Goal: Task Accomplishment & Management: Complete application form

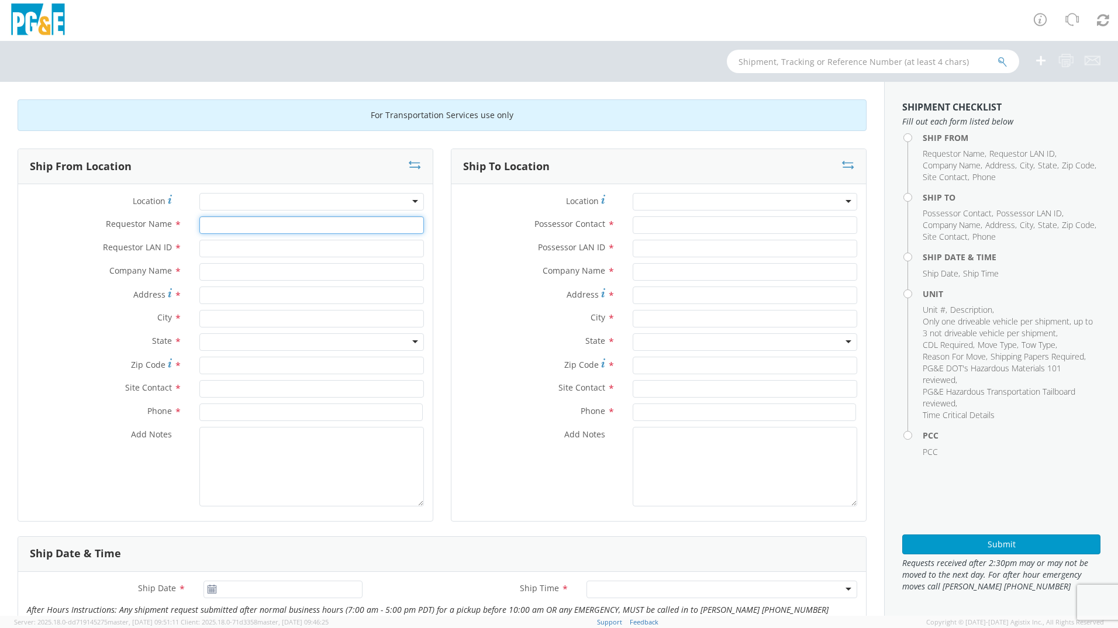
click at [312, 221] on input "Requestor Name *" at bounding box center [311, 225] width 225 height 18
type input "[PERSON_NAME]"
click at [286, 252] on input "Requestor LAN ID *" at bounding box center [311, 249] width 225 height 18
type input "JDDQ"
click at [253, 208] on div at bounding box center [311, 202] width 225 height 18
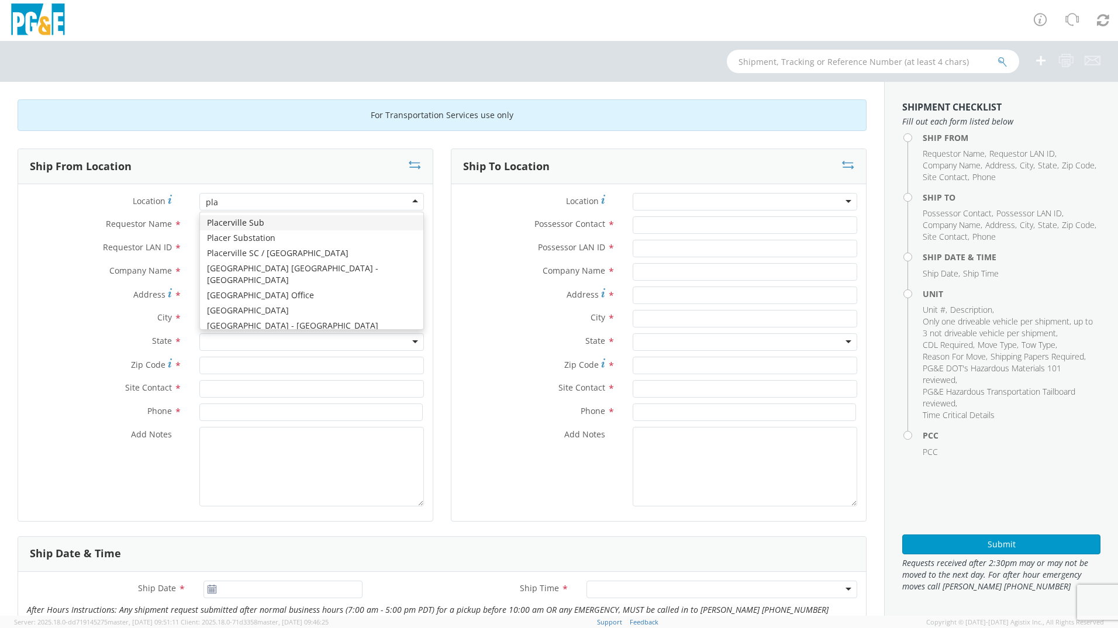
type input "plac"
type input "PG&E"
type input "[STREET_ADDRESS][US_STATE]"
type input "PLACERVILLE"
type input "95667"
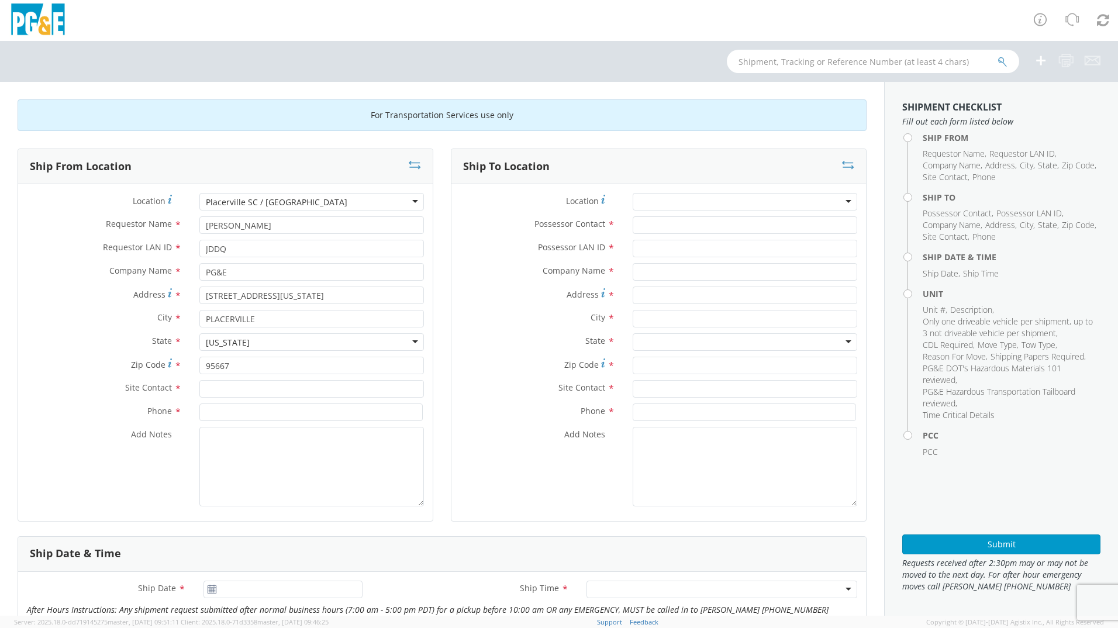
click at [664, 201] on div at bounding box center [745, 202] width 225 height 18
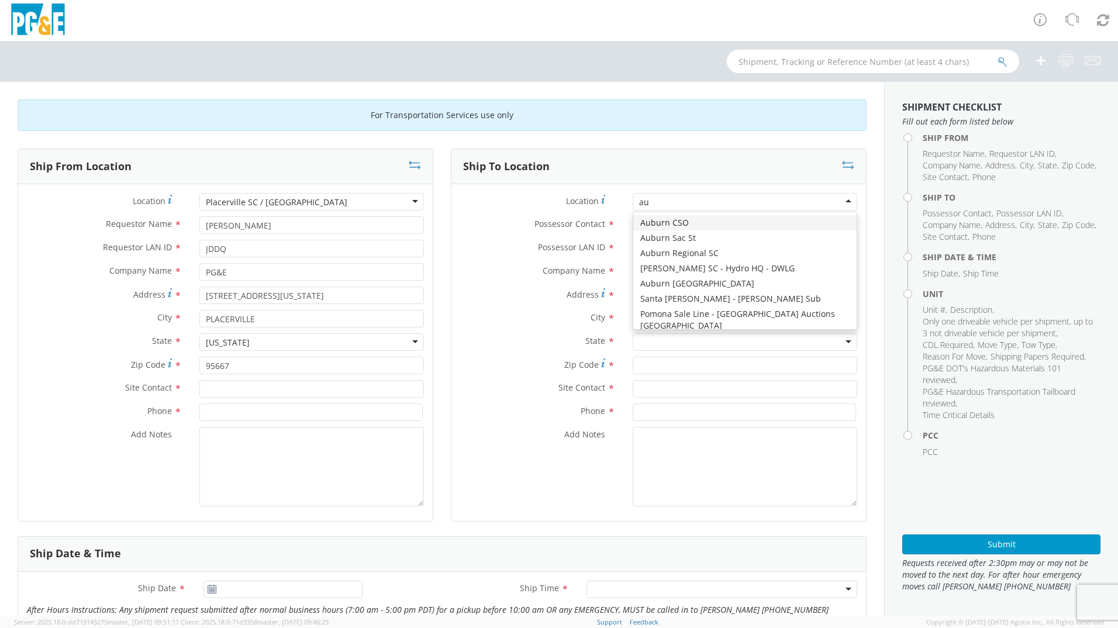
type input "aub"
type input "PG&E"
type input "[STREET_ADDRESS][PERSON_NAME]"
type input "AUBURN"
type input "95602"
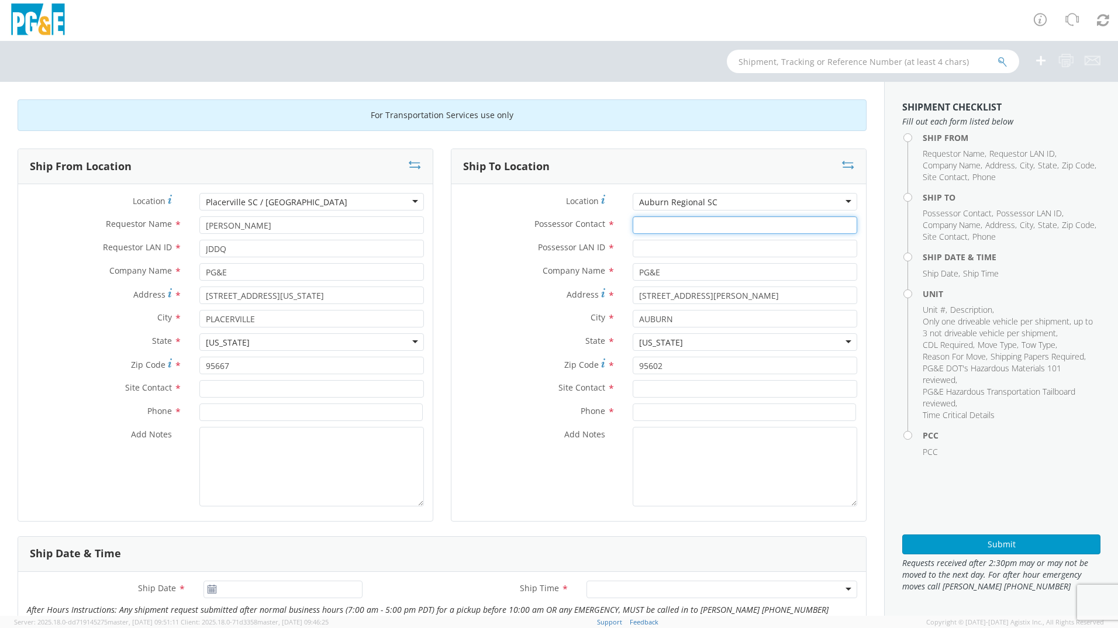
click at [657, 222] on input "Possessor Contact *" at bounding box center [745, 225] width 225 height 18
type input "[PERSON_NAME]"
click at [652, 251] on input "Possessor LAN ID *" at bounding box center [745, 249] width 225 height 18
type input "DMTG"
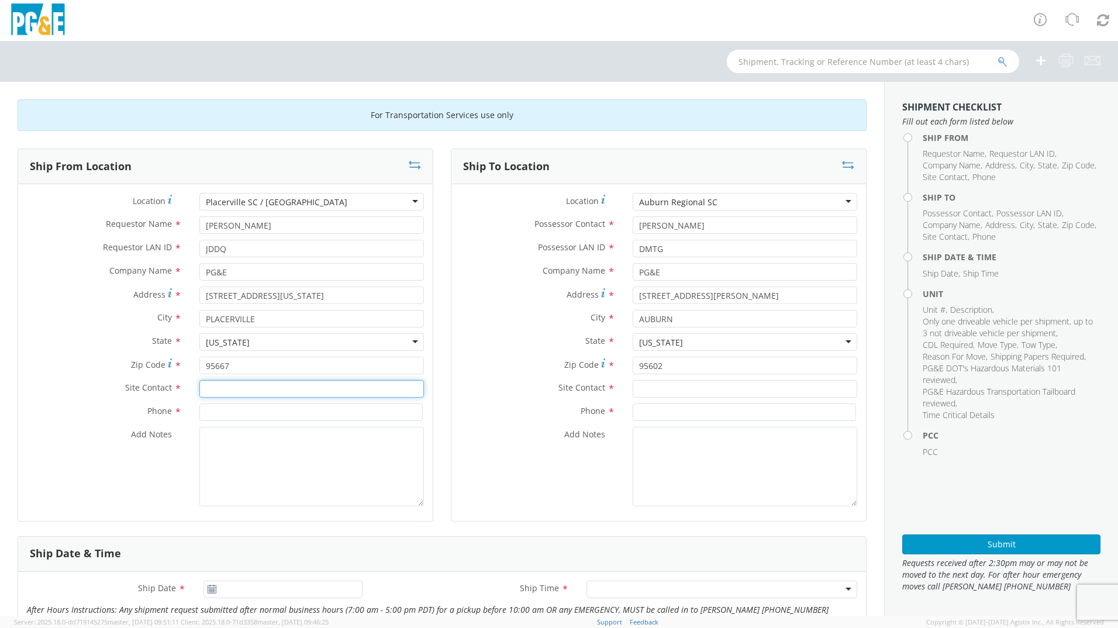
click at [302, 391] on input "text" at bounding box center [311, 389] width 225 height 18
type input "7"
type input "[PERSON_NAME]"
click at [242, 409] on input at bounding box center [310, 412] width 223 height 18
type input "[PHONE_NUMBER]"
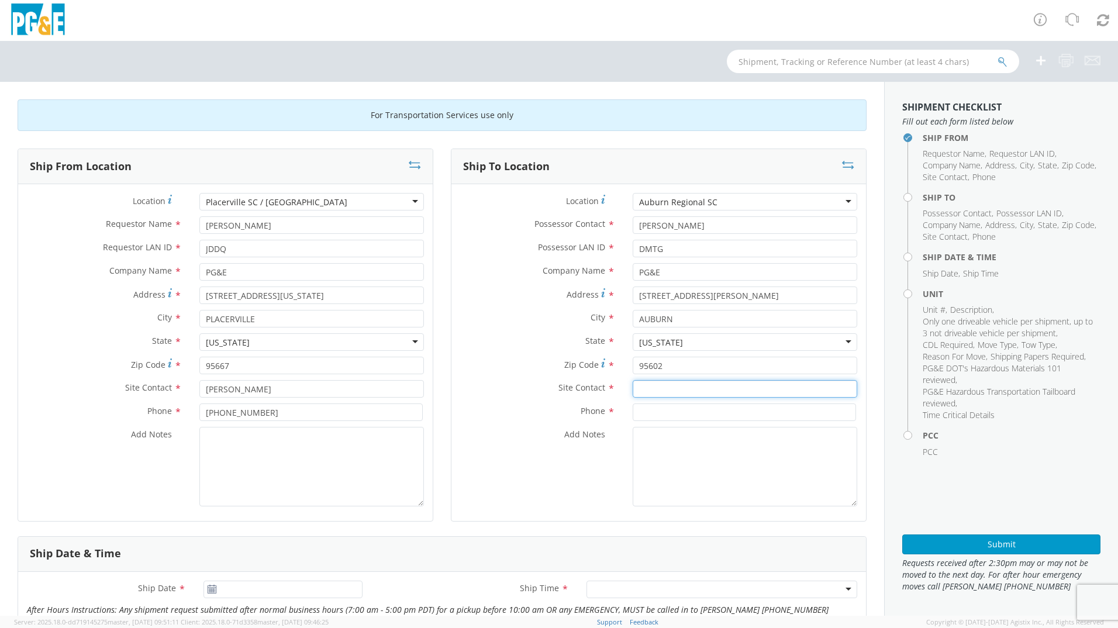
click at [675, 388] on input "text" at bounding box center [745, 389] width 225 height 18
type input "[PERSON_NAME]"
click at [683, 413] on input at bounding box center [744, 412] width 223 height 18
click at [665, 415] on input "530-9067667" at bounding box center [744, 412] width 223 height 18
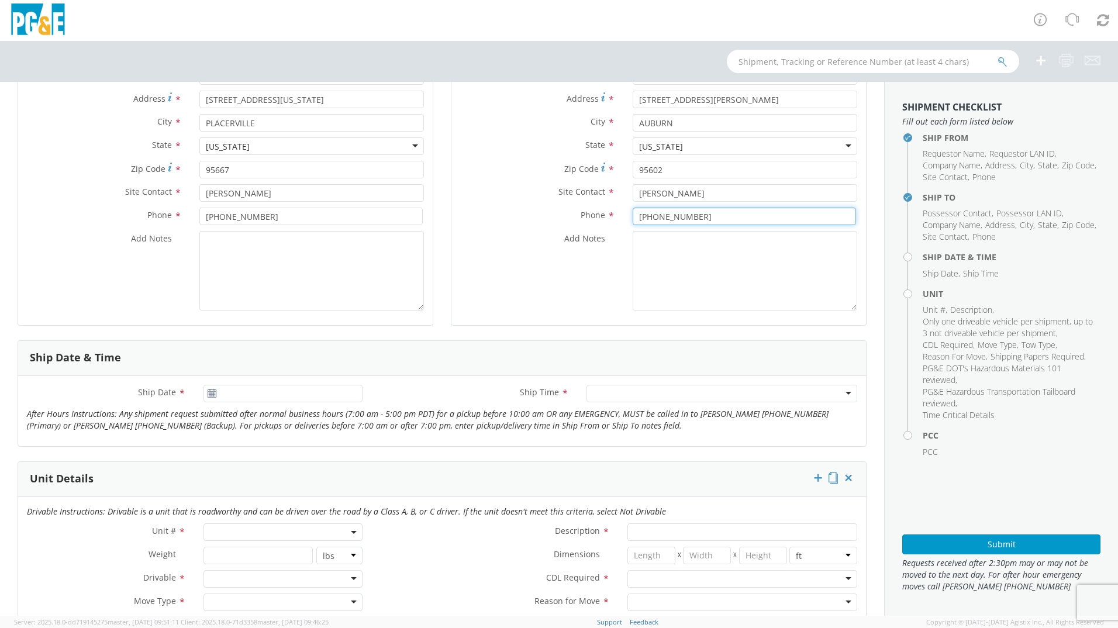
scroll to position [234, 0]
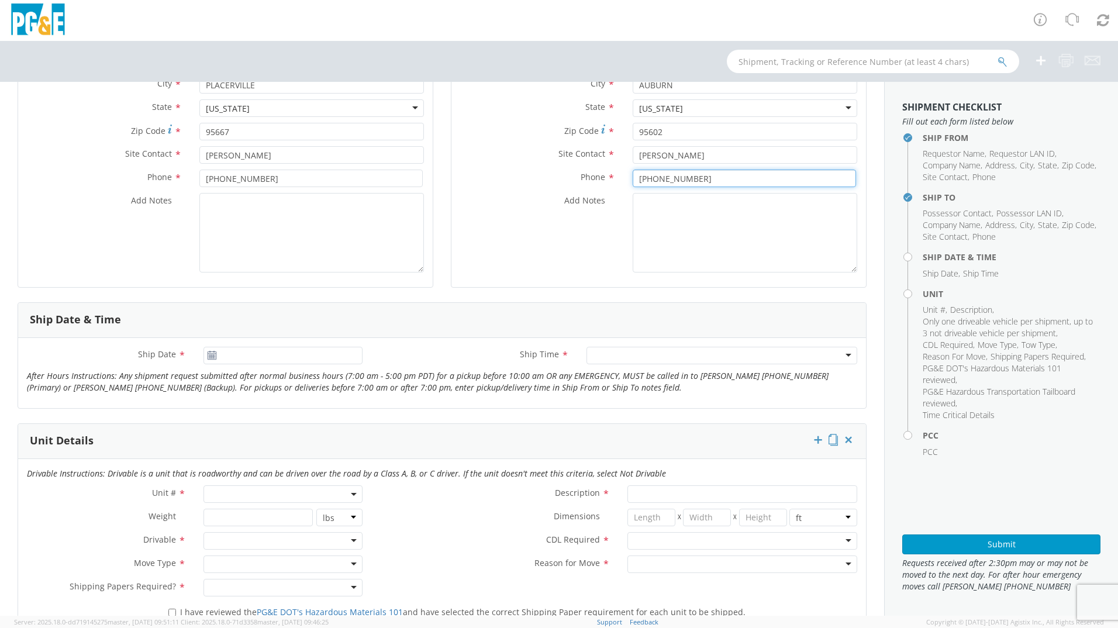
type input "[PHONE_NUMBER]"
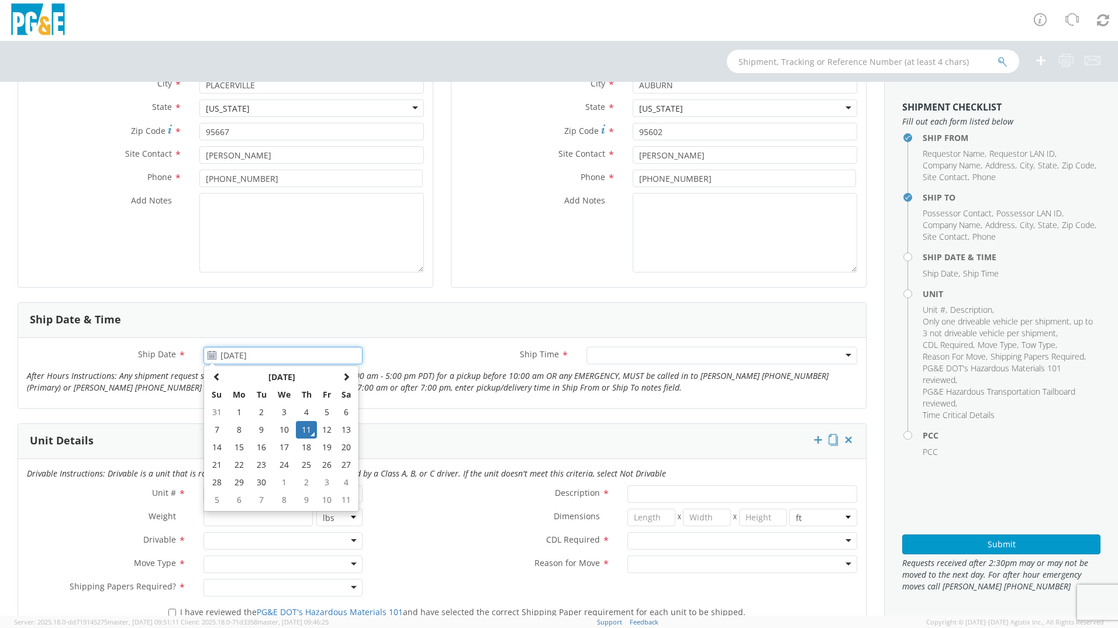
click at [223, 356] on input "[DATE]" at bounding box center [282, 356] width 159 height 18
click at [254, 447] on td "16" at bounding box center [261, 447] width 20 height 18
type input "[DATE]"
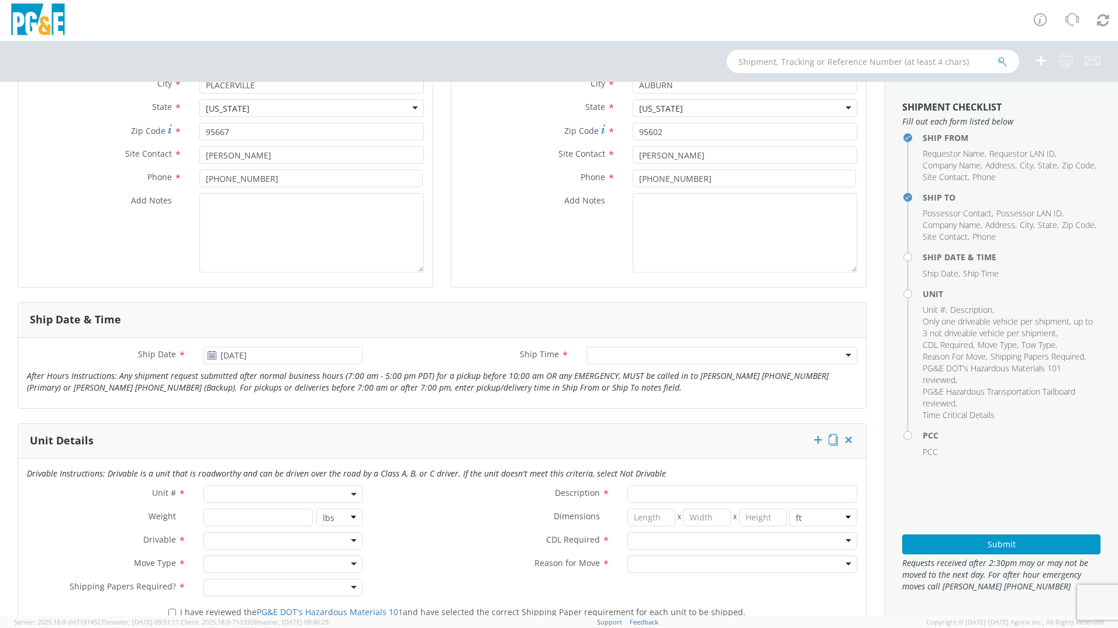
click at [633, 357] on div at bounding box center [721, 356] width 271 height 18
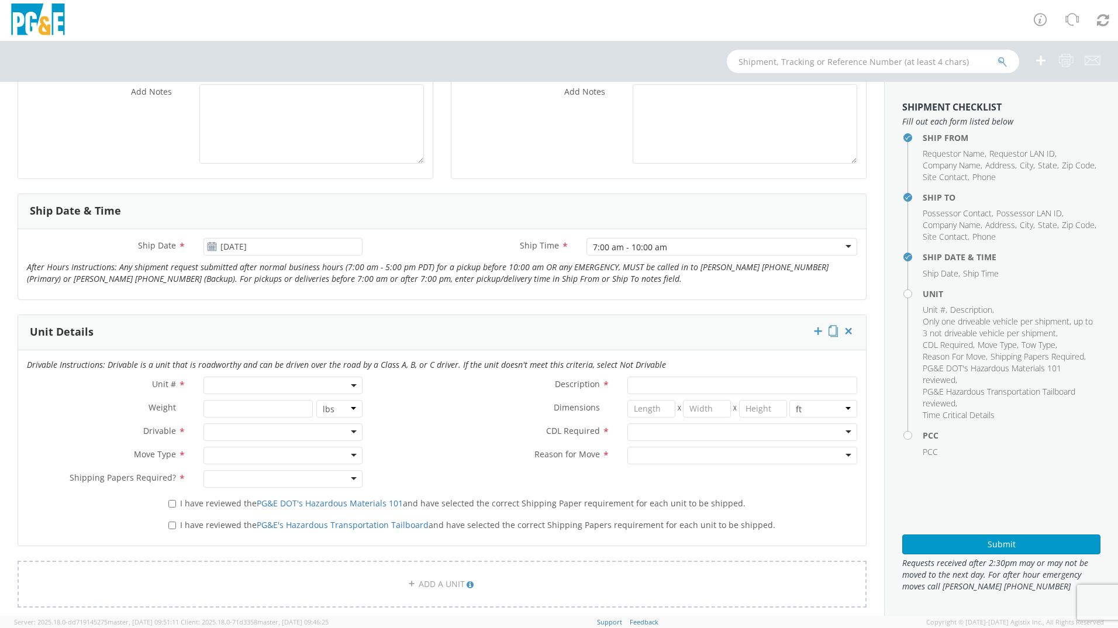
scroll to position [468, 0]
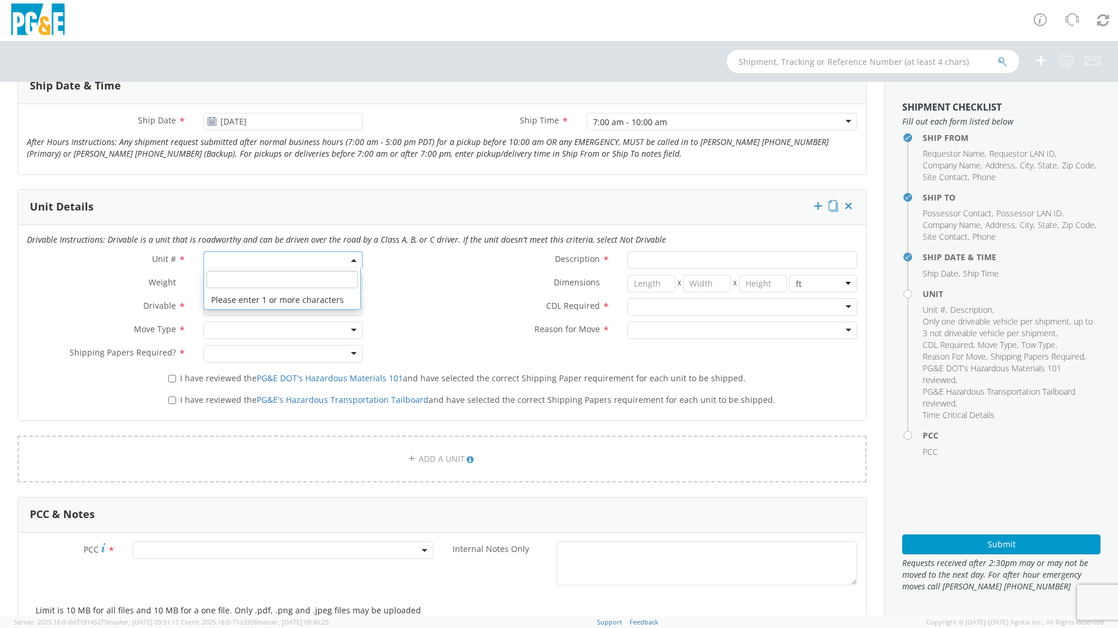
click at [250, 255] on span at bounding box center [282, 260] width 159 height 18
click at [268, 281] on input "search" at bounding box center [281, 280] width 151 height 18
type input "b29753"
type input "PICKUP; 1/2T 4x4"
type input "6700"
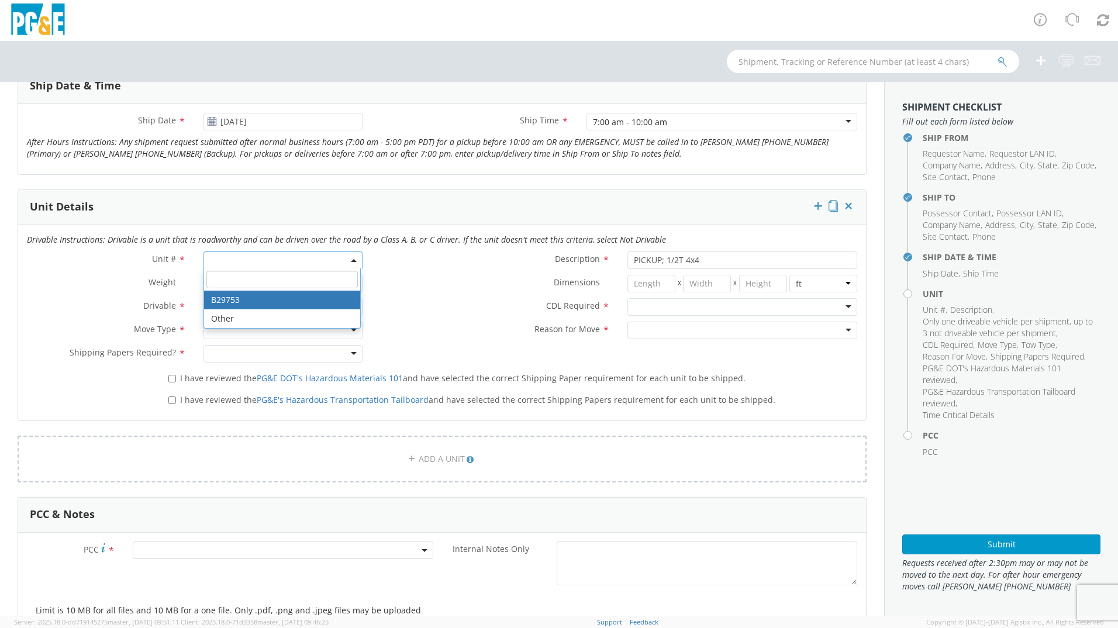
select select "B29753"
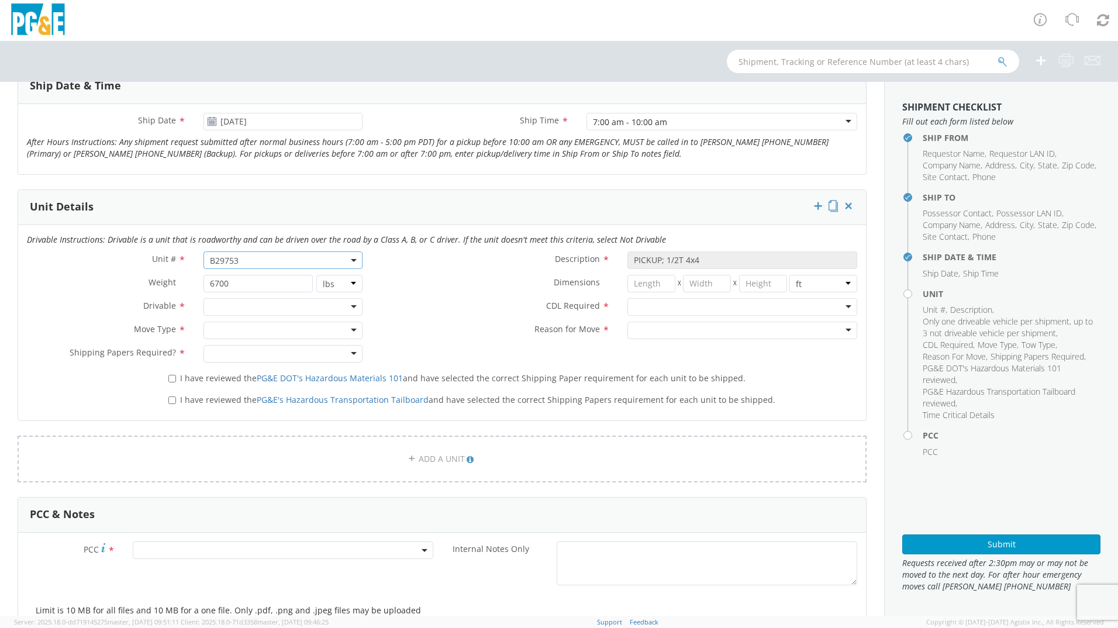
click at [688, 308] on div at bounding box center [742, 307] width 230 height 18
click at [308, 306] on div at bounding box center [282, 307] width 159 height 18
click at [270, 331] on div at bounding box center [282, 331] width 159 height 18
click at [254, 355] on div at bounding box center [282, 354] width 159 height 18
click at [172, 378] on input "I have reviewed the PG&E DOT's Hazardous Materials 101 and have selected the co…" at bounding box center [172, 379] width 8 height 8
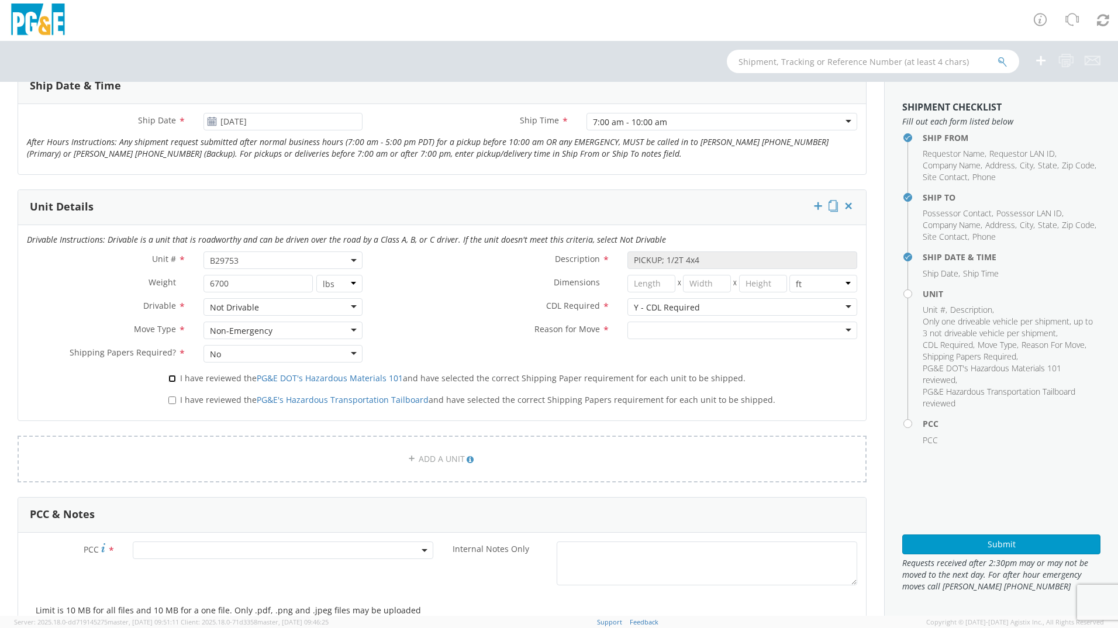
checkbox input "true"
click at [169, 400] on input "I have reviewed the PG&E's Hazardous Transportation Tailboard and have selected…" at bounding box center [172, 400] width 8 height 8
checkbox input "true"
click at [649, 327] on div at bounding box center [742, 331] width 230 height 18
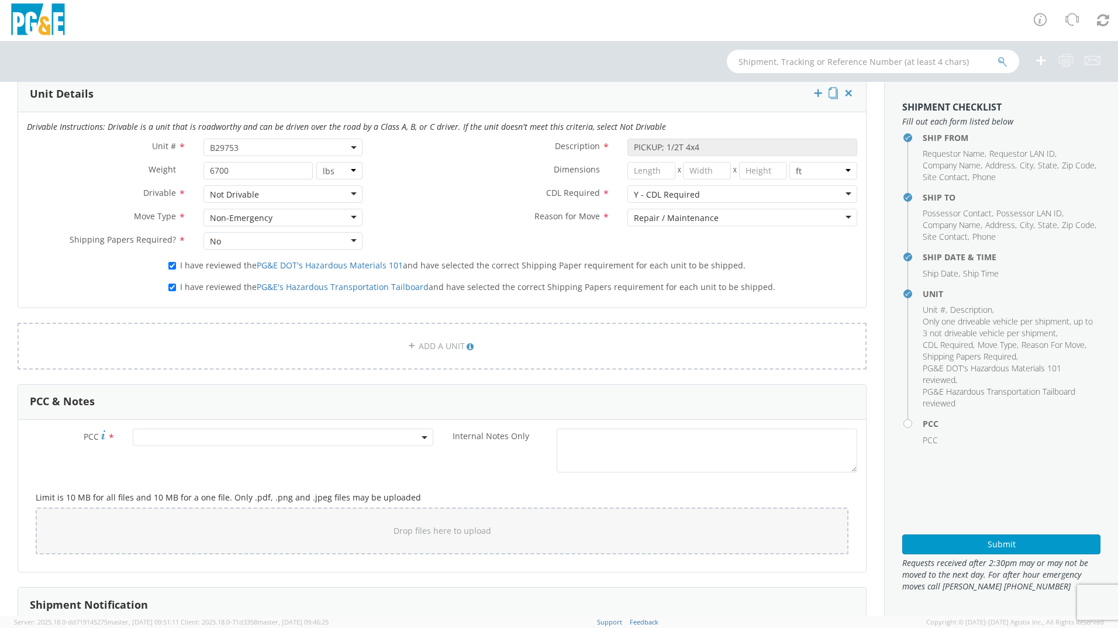
scroll to position [585, 0]
click at [254, 433] on span at bounding box center [283, 433] width 301 height 18
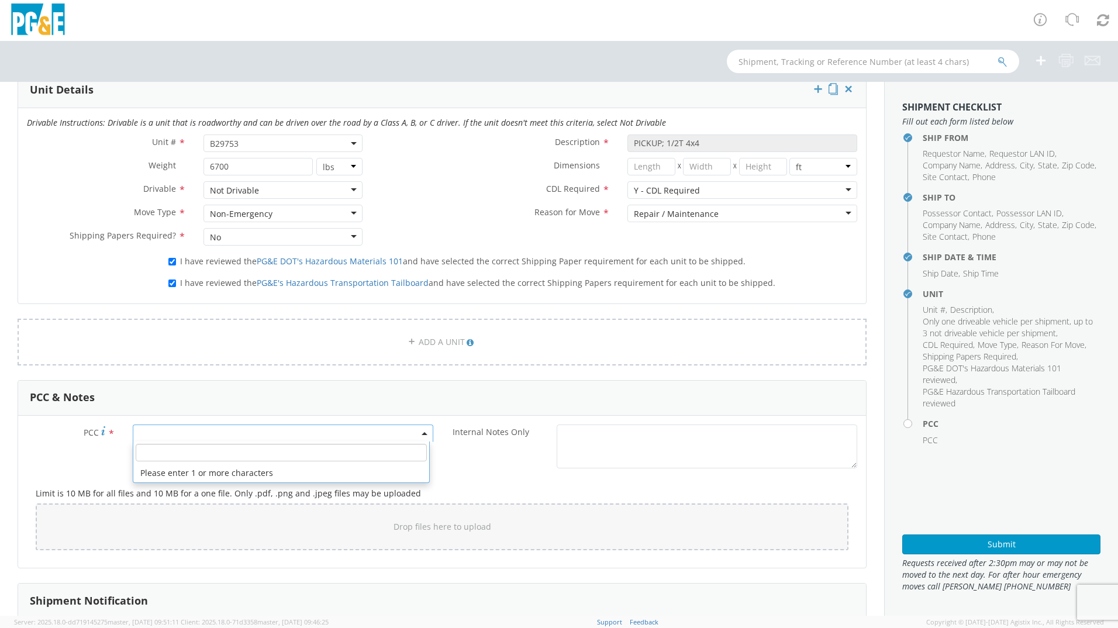
click at [251, 456] on input "number" at bounding box center [281, 453] width 291 height 18
click at [175, 450] on input "number" at bounding box center [281, 453] width 291 height 18
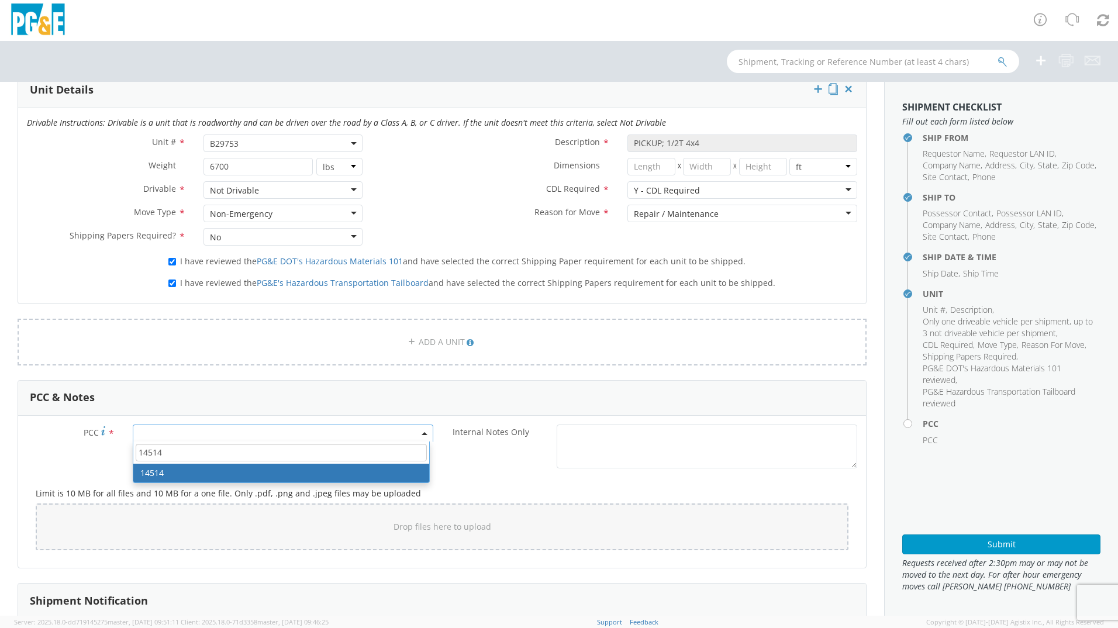
type input "14514"
select select "14514"
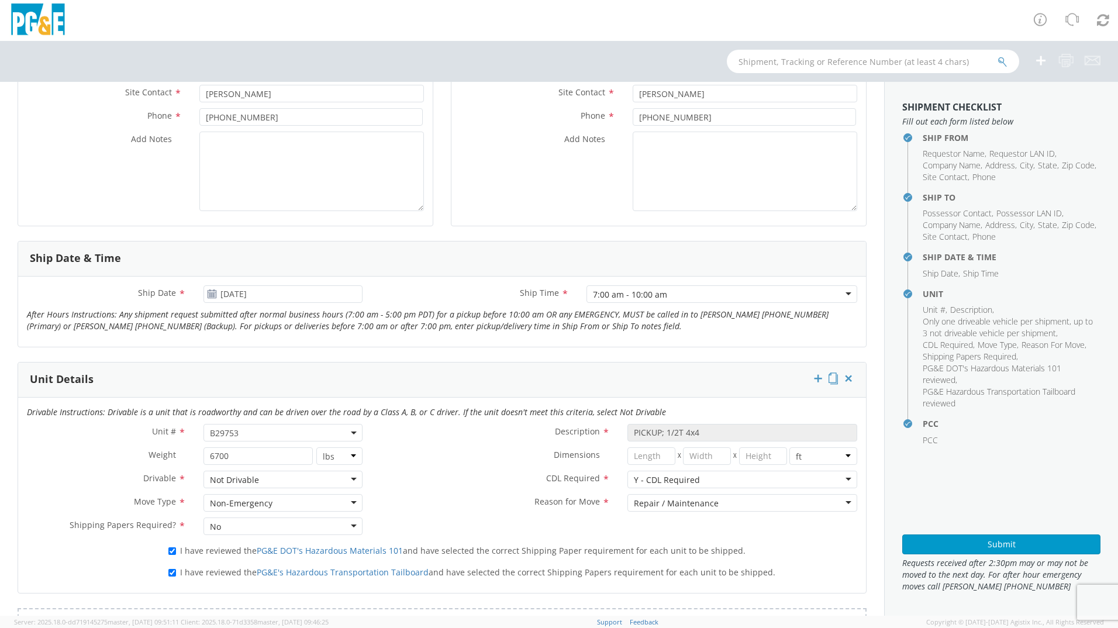
scroll to position [260, 0]
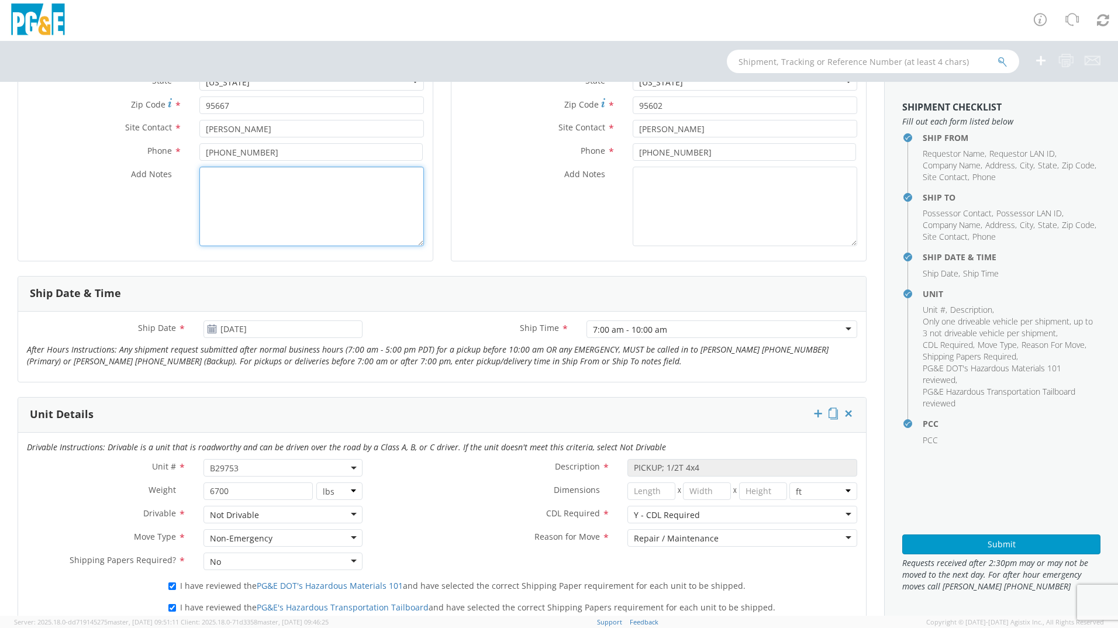
click at [274, 194] on textarea "Add Notes *" at bounding box center [311, 207] width 225 height 80
type textarea "S"
drag, startPoint x: 203, startPoint y: 175, endPoint x: 390, endPoint y: 179, distance: 187.1
click at [390, 179] on textarea "[PERSON_NAME] will move this unit [DATE][DATE]" at bounding box center [311, 207] width 225 height 80
type textarea "[PERSON_NAME] will move this unit [DATE][DATE]"
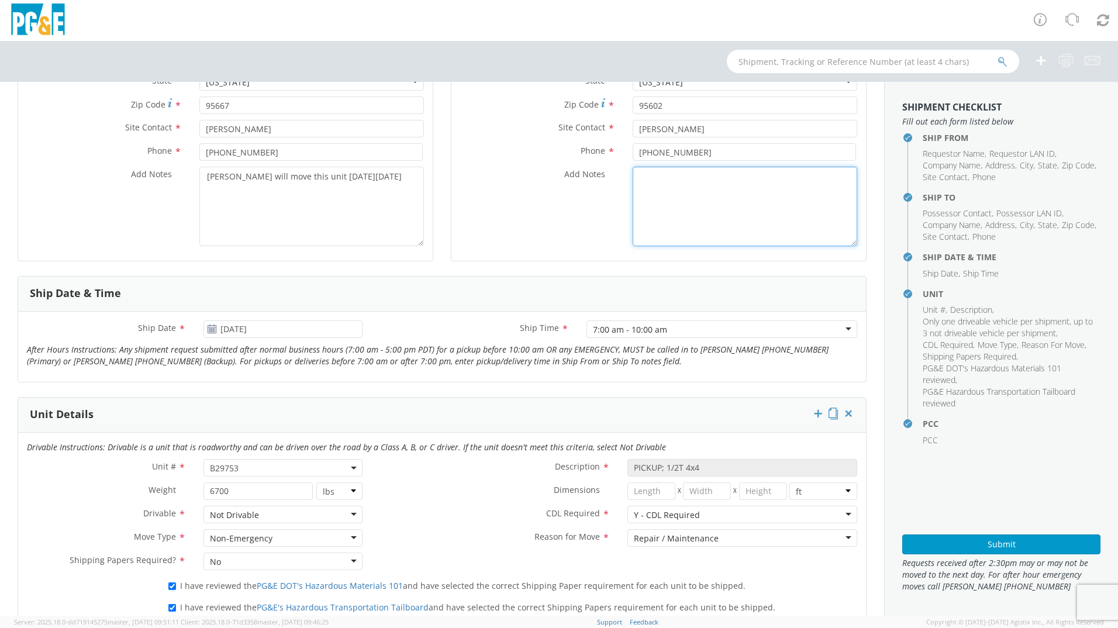
click at [634, 197] on textarea "Add Notes *" at bounding box center [745, 207] width 225 height 80
paste textarea "[PERSON_NAME] will move this unit [DATE][DATE]"
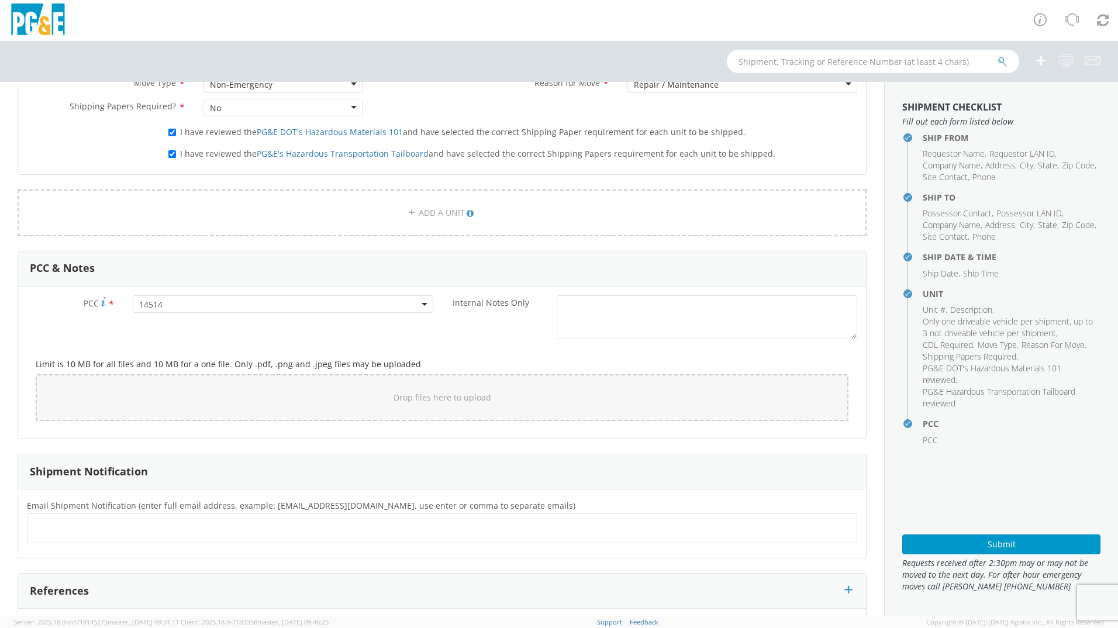
scroll to position [611, 0]
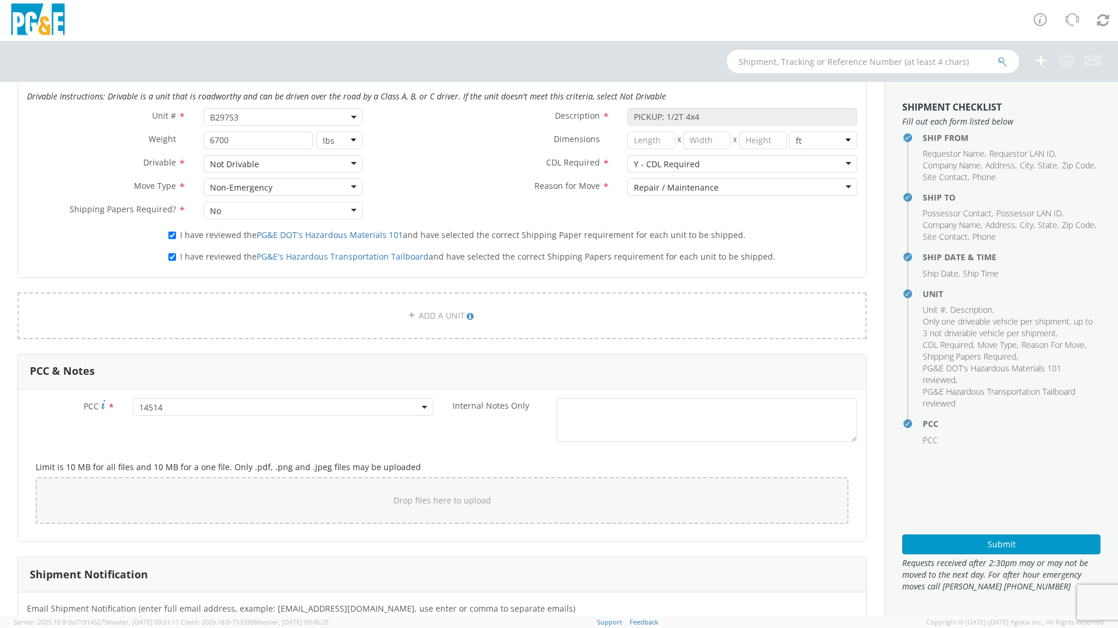
type textarea "[PERSON_NAME] will move this unit [DATE][DATE]"
click at [567, 411] on textarea "Internal Notes Only *" at bounding box center [707, 420] width 301 height 44
paste textarea "[PERSON_NAME] will move this unit [DATE][DATE]"
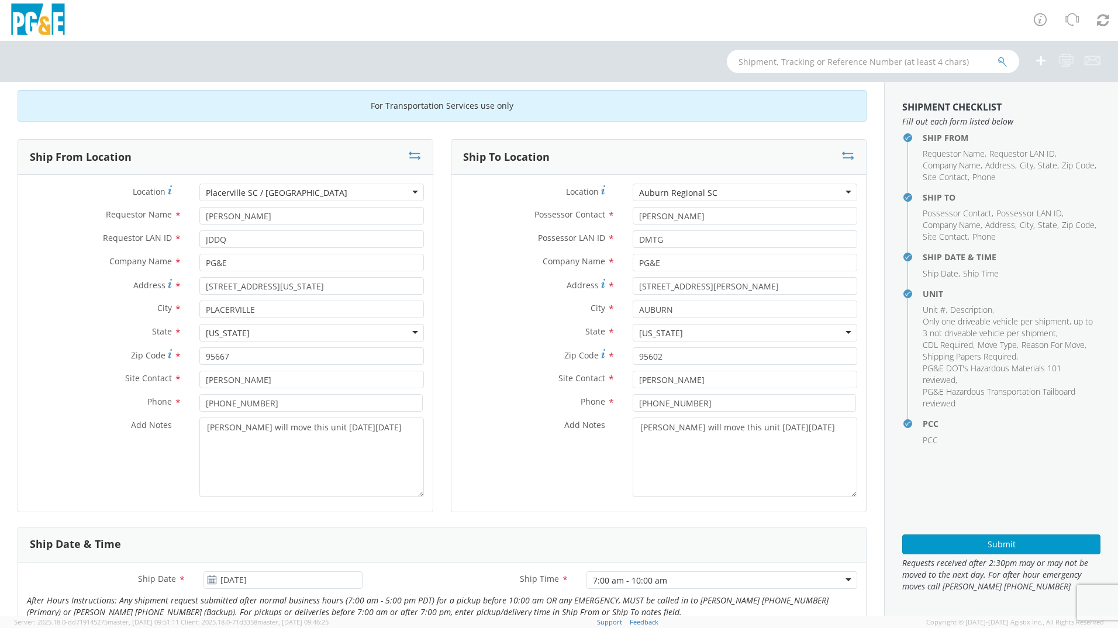
scroll to position [0, 0]
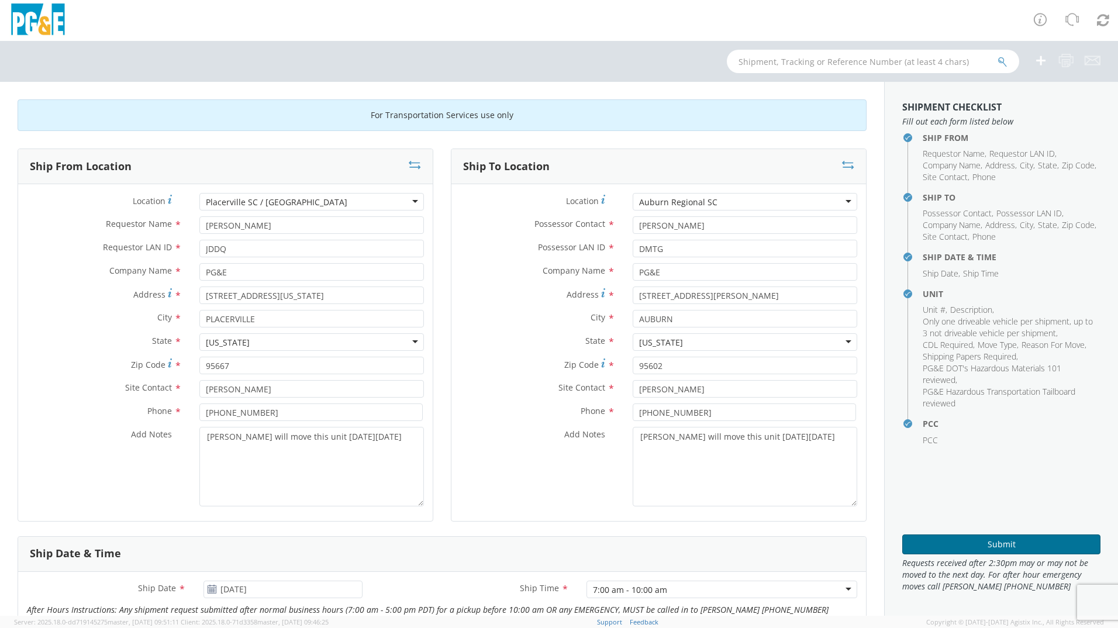
type textarea "[PERSON_NAME] will move this unit [DATE][DATE]"
click at [968, 545] on button "Submit" at bounding box center [1001, 544] width 198 height 20
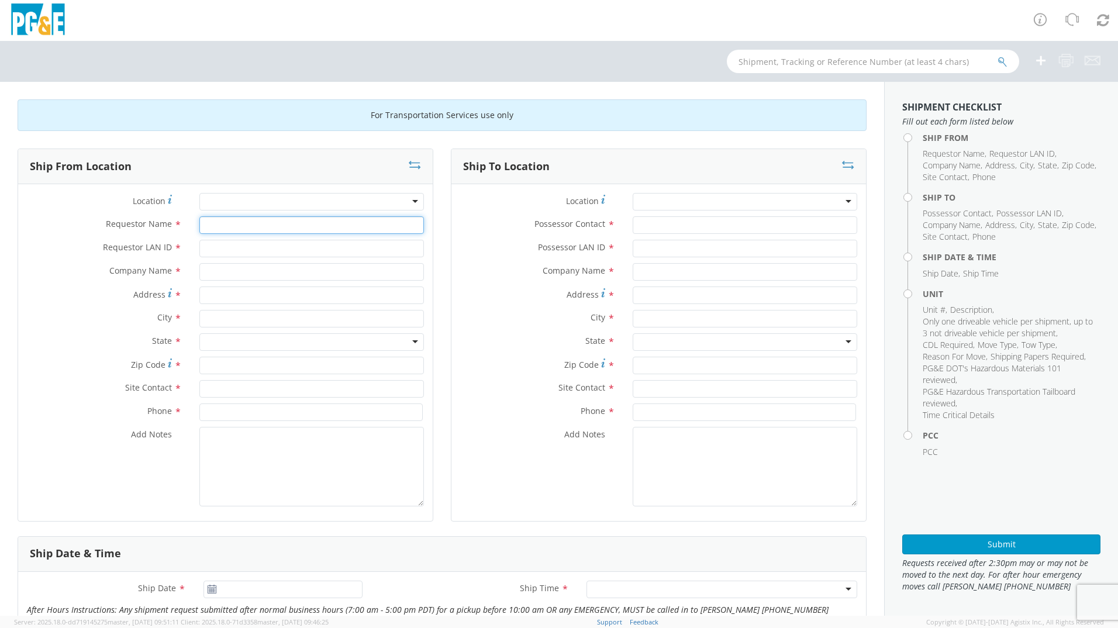
click at [248, 226] on input "Requestor Name *" at bounding box center [311, 225] width 225 height 18
type input "[PERSON_NAME]"
click at [253, 246] on input "Requestor LAN ID *" at bounding box center [311, 249] width 225 height 18
type input "JDDQ"
click at [246, 198] on div at bounding box center [311, 202] width 225 height 18
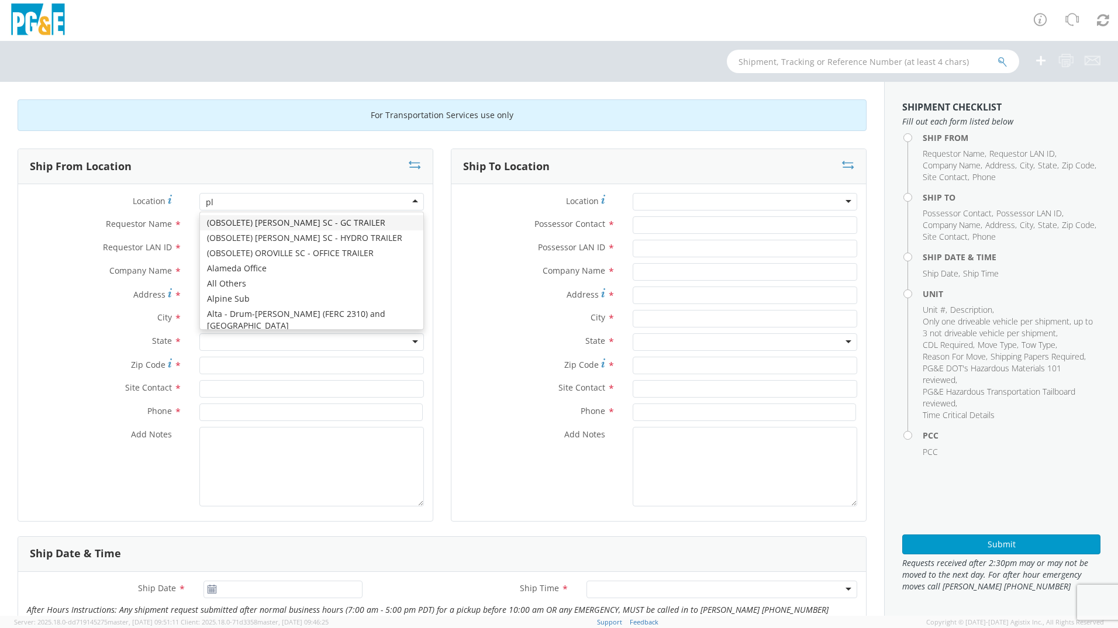
type input "pla"
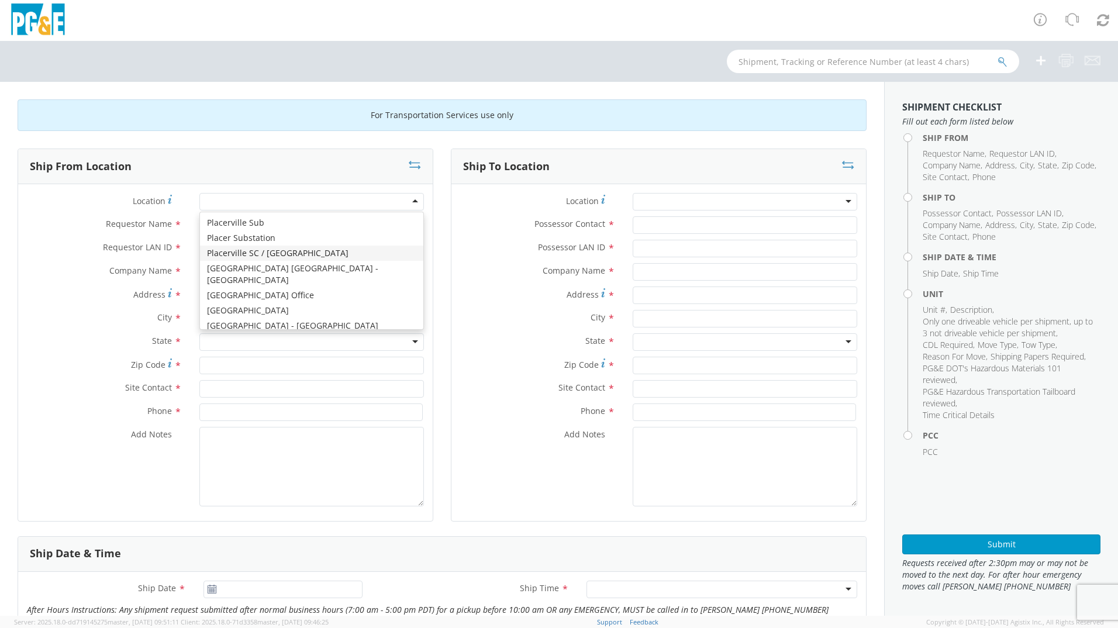
type input "PG&E"
type input "[STREET_ADDRESS][US_STATE]"
type input "PLACERVILLE"
type input "95667"
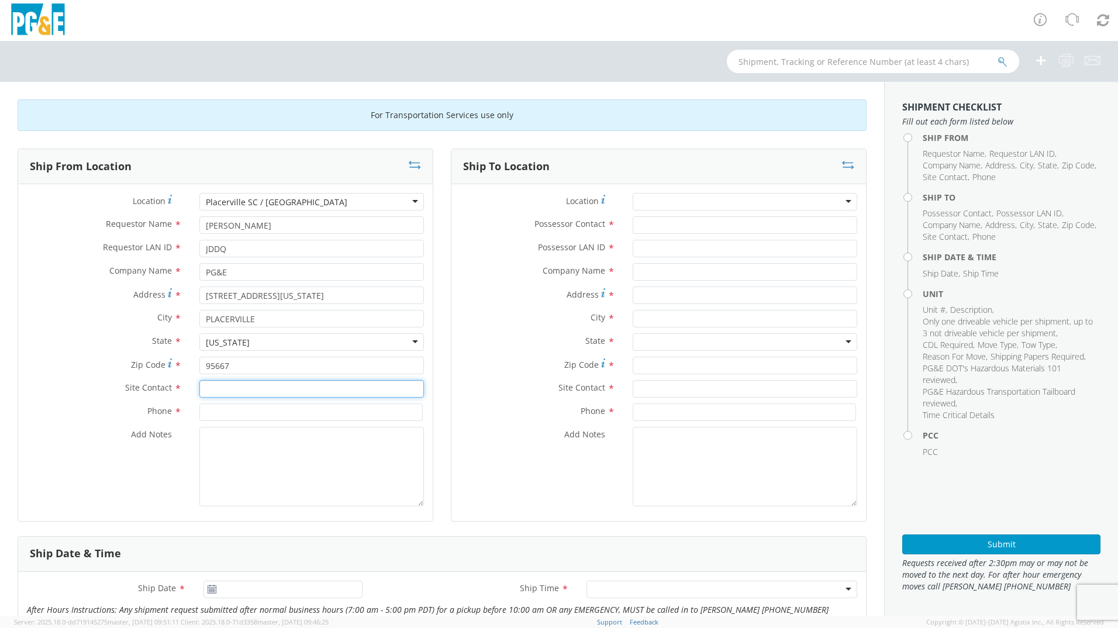
click at [236, 388] on input "text" at bounding box center [311, 389] width 225 height 18
type input "[PERSON_NAME]"
click at [239, 416] on input at bounding box center [310, 412] width 223 height 18
type input "[PHONE_NUMBER]"
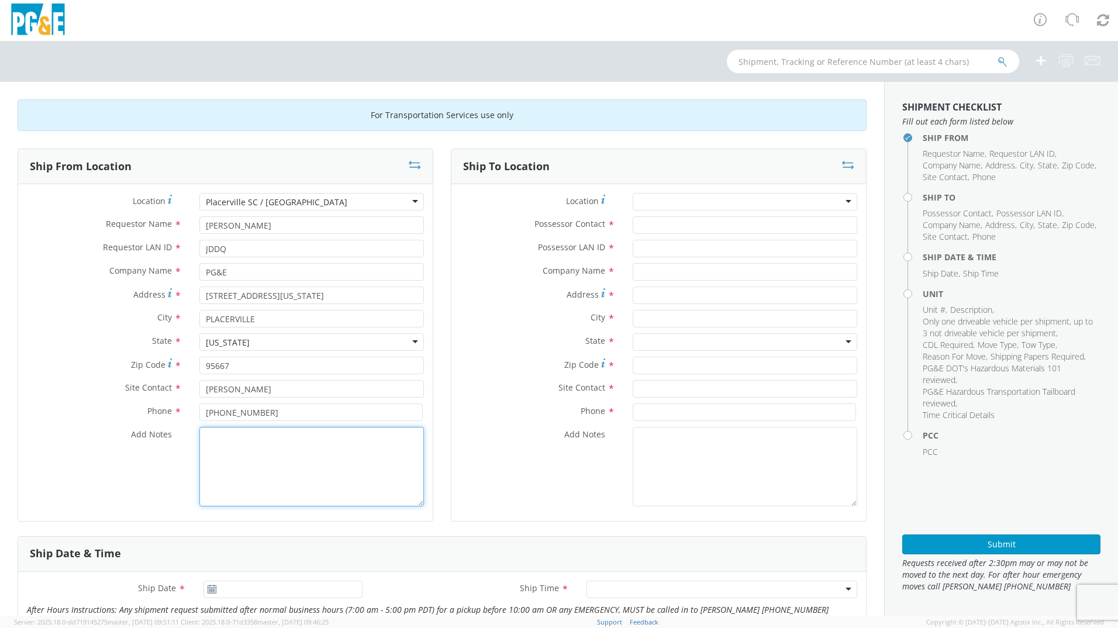
click at [233, 440] on textarea "Add Notes *" at bounding box center [311, 467] width 225 height 80
paste textarea "[PERSON_NAME] will move this unit [DATE][DATE]"
type textarea "[PERSON_NAME] will move this unit [DATE][DATE]"
click at [654, 199] on div at bounding box center [745, 202] width 225 height 18
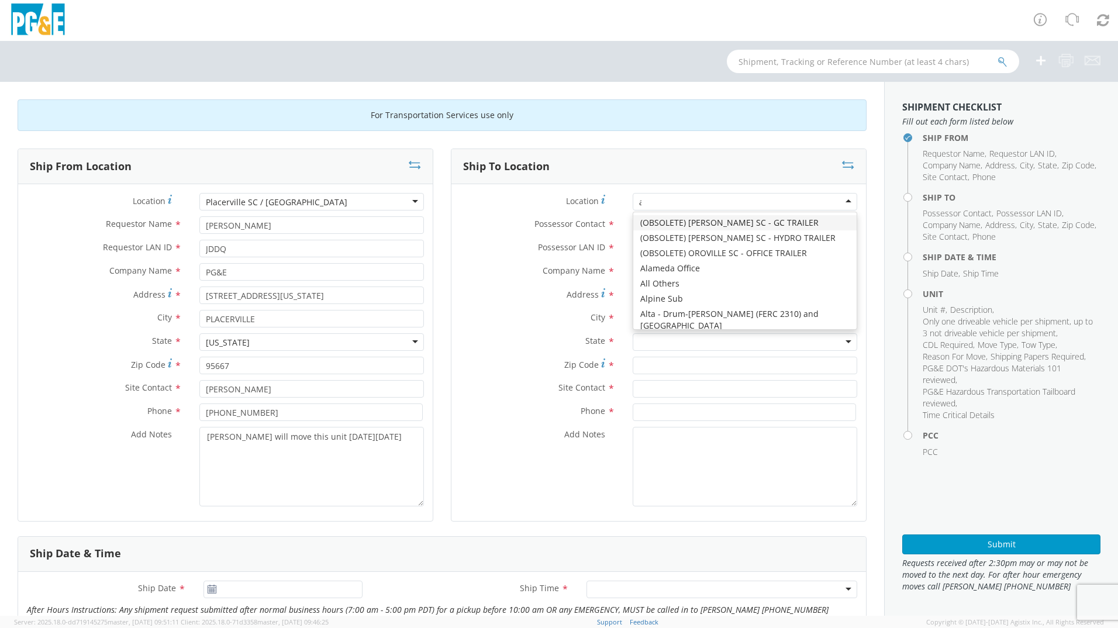
type input "au"
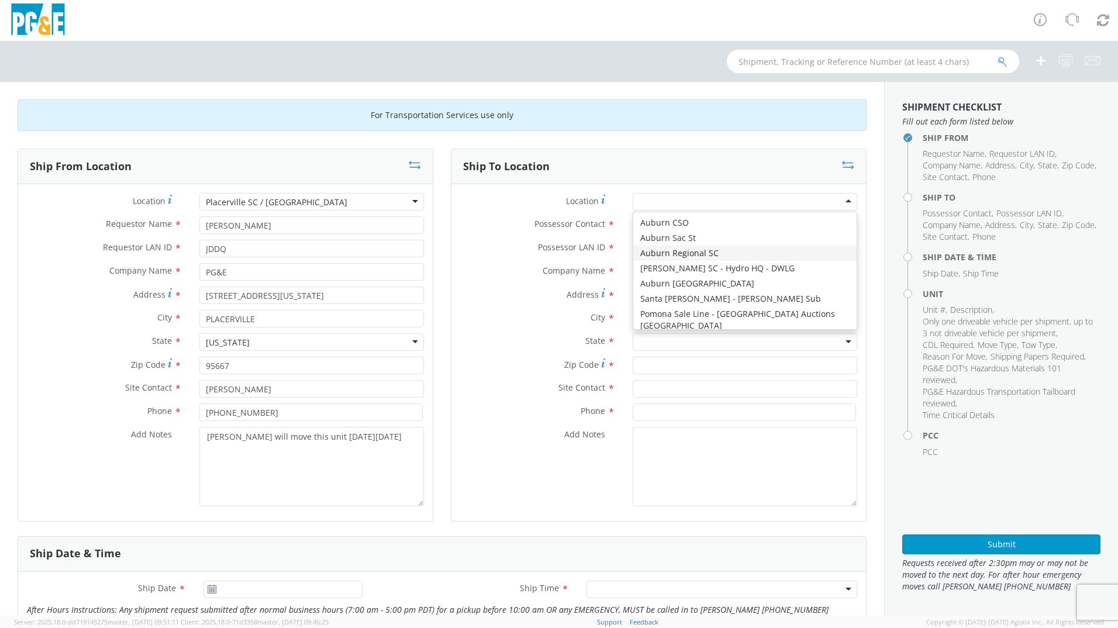
type input "PG&E"
type input "[STREET_ADDRESS][PERSON_NAME]"
type input "AUBURN"
type input "95602"
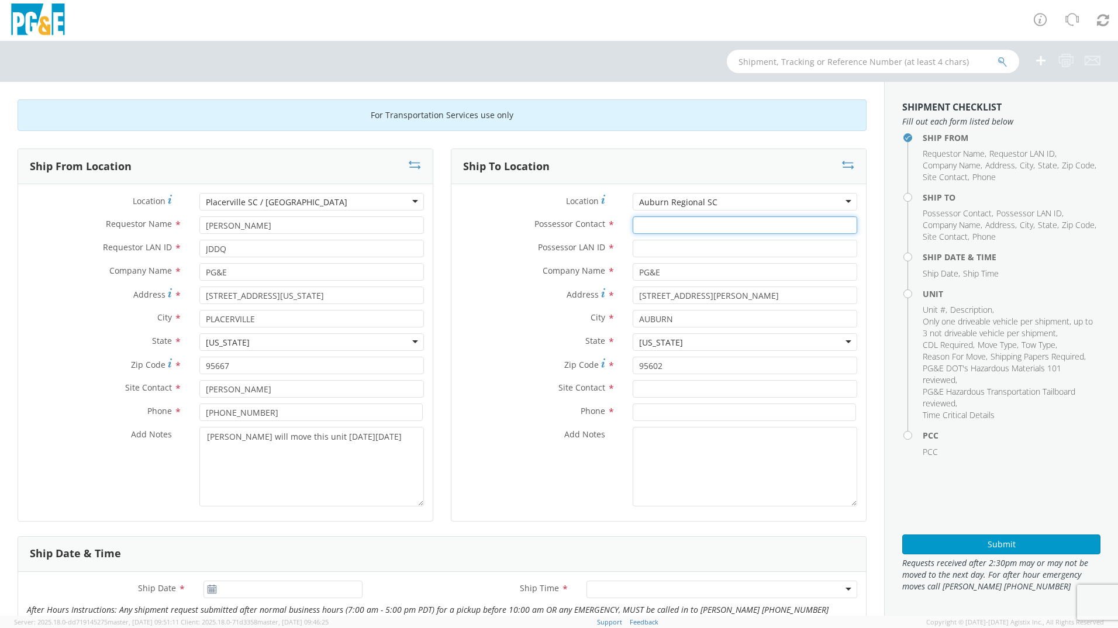
click at [660, 223] on input "Possessor Contact *" at bounding box center [745, 225] width 225 height 18
type input "[PERSON_NAME]"
click at [671, 250] on input "Possessor LAN ID *" at bounding box center [745, 249] width 225 height 18
type input "J"
type input "DMTG"
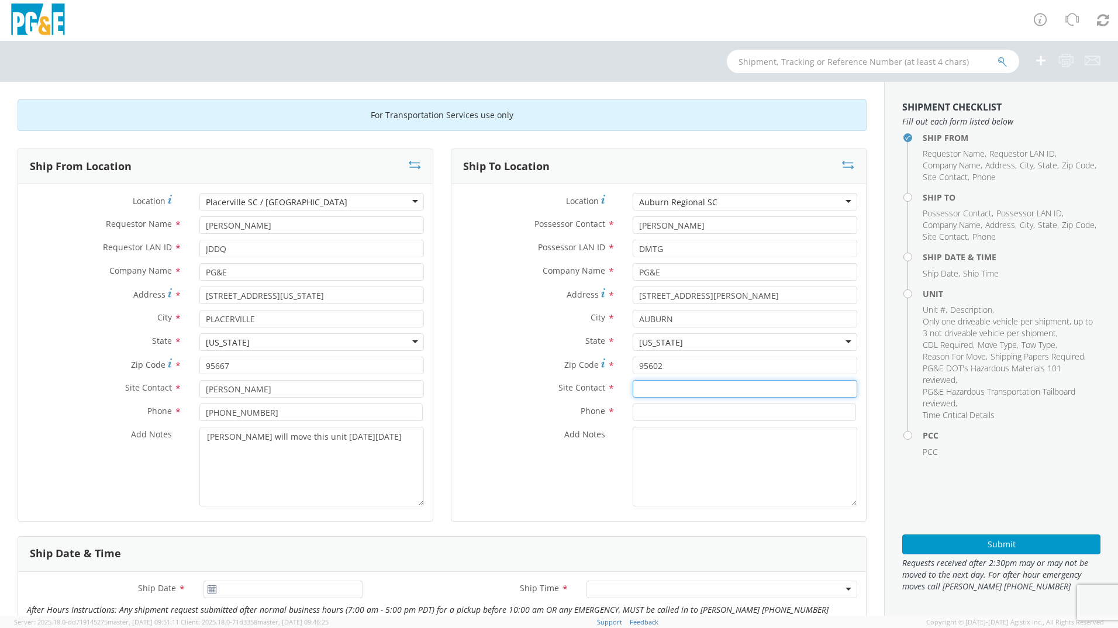
click at [642, 387] on input "text" at bounding box center [745, 389] width 225 height 18
type input "[PERSON_NAME]"
click at [657, 411] on input at bounding box center [744, 412] width 223 height 18
type input "[PHONE_NUMBER]"
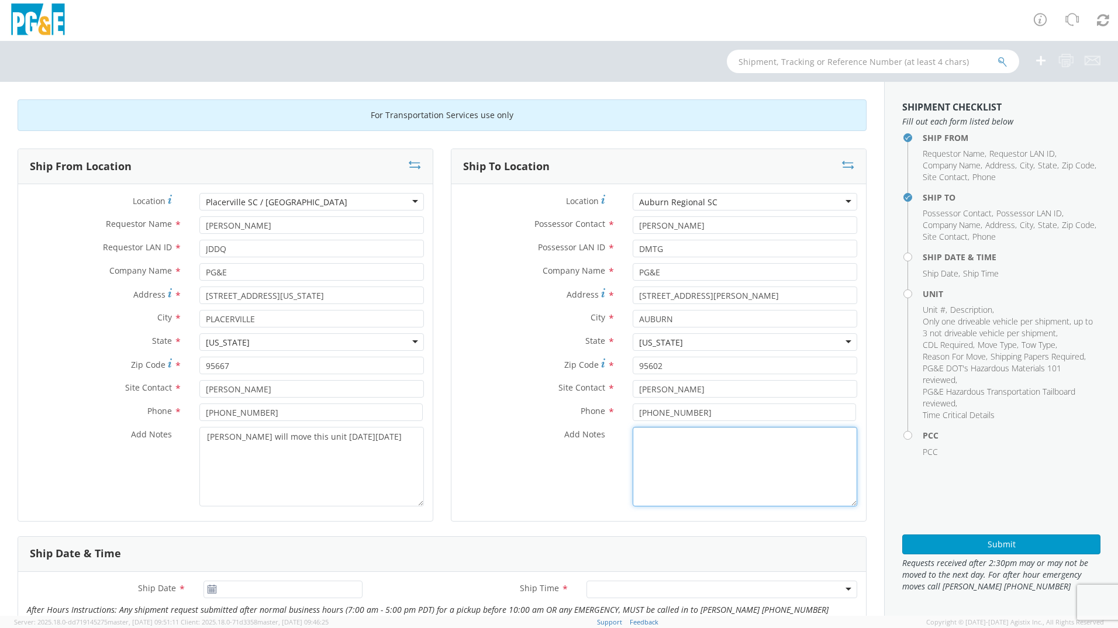
click at [669, 454] on textarea "Add Notes *" at bounding box center [745, 467] width 225 height 80
paste textarea "[PERSON_NAME] will move this unit [DATE][DATE]"
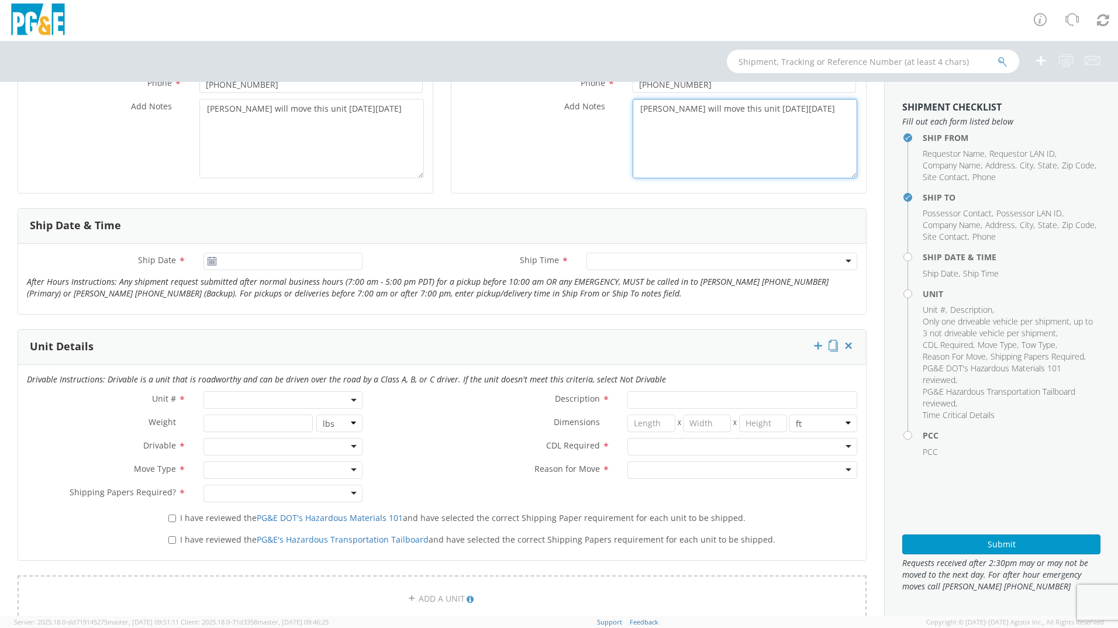
scroll to position [351, 0]
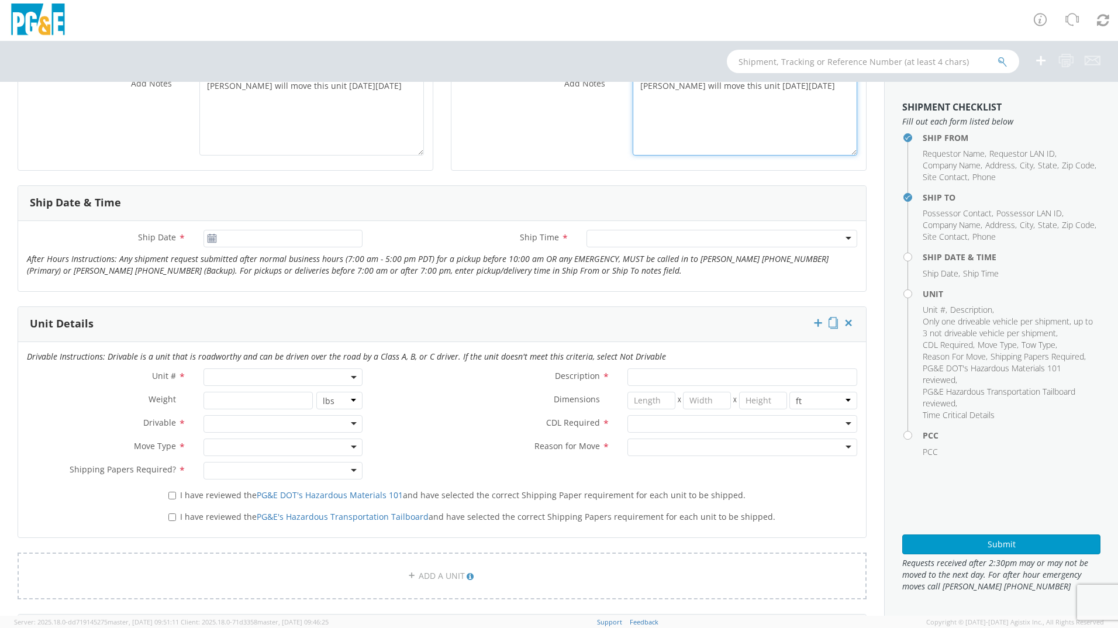
type textarea "[PERSON_NAME] will move this unit [DATE][DATE]"
click at [235, 237] on input "[DATE]" at bounding box center [282, 239] width 159 height 18
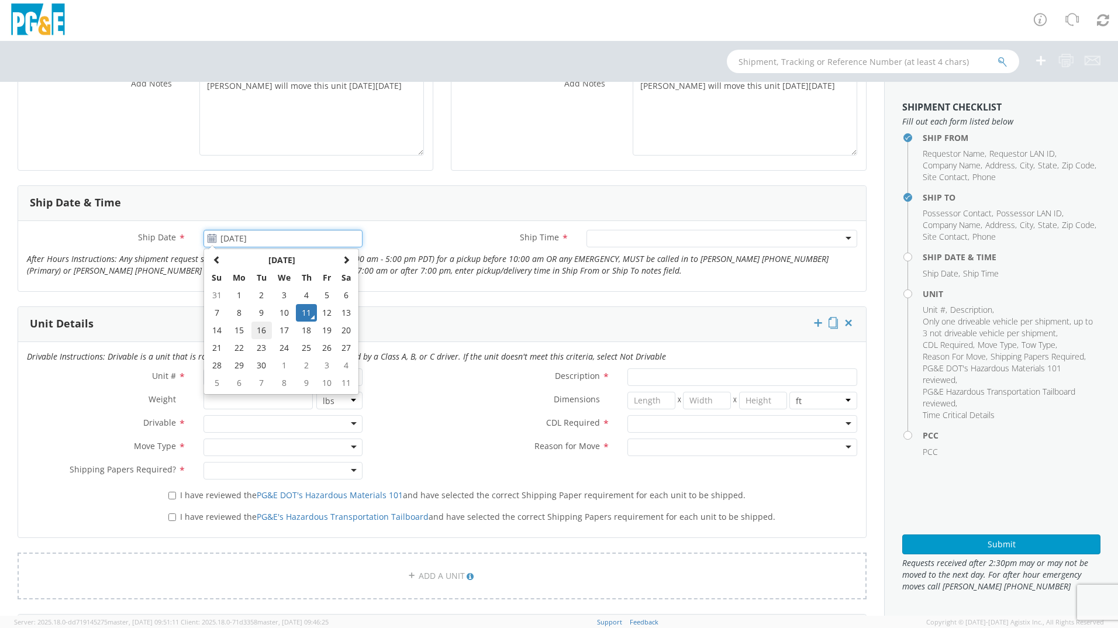
click at [264, 330] on td "16" at bounding box center [261, 331] width 20 height 18
type input "[DATE]"
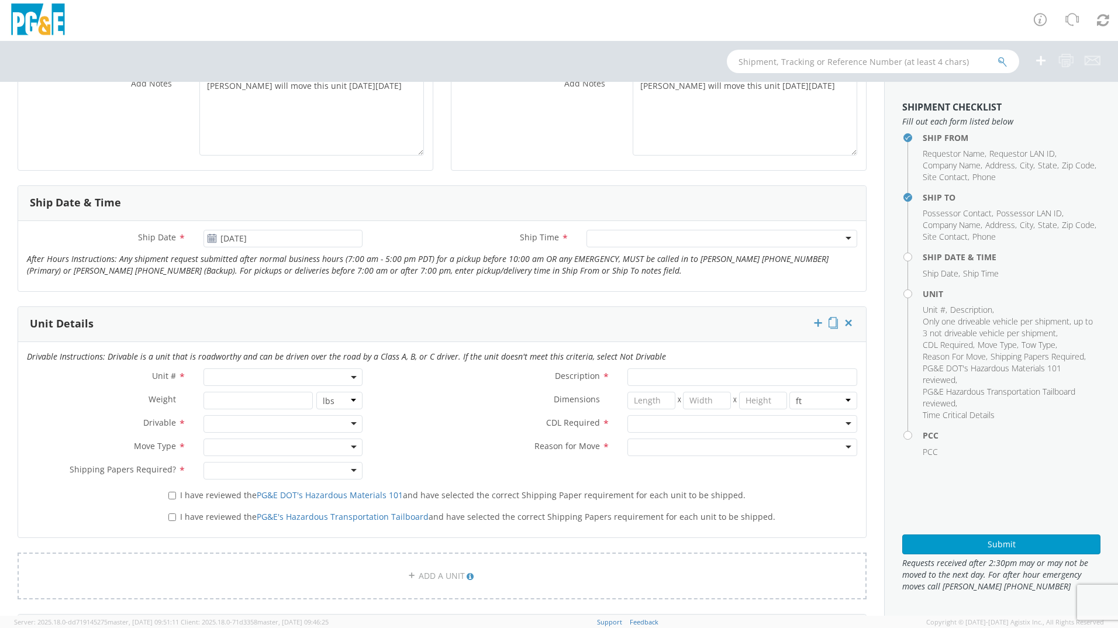
click at [620, 242] on div at bounding box center [721, 239] width 271 height 18
click at [252, 378] on span at bounding box center [282, 377] width 159 height 18
click at [255, 394] on input "search" at bounding box center [281, 397] width 151 height 18
type input "B34171"
type input "PICKUP; COMPACT 4X4"
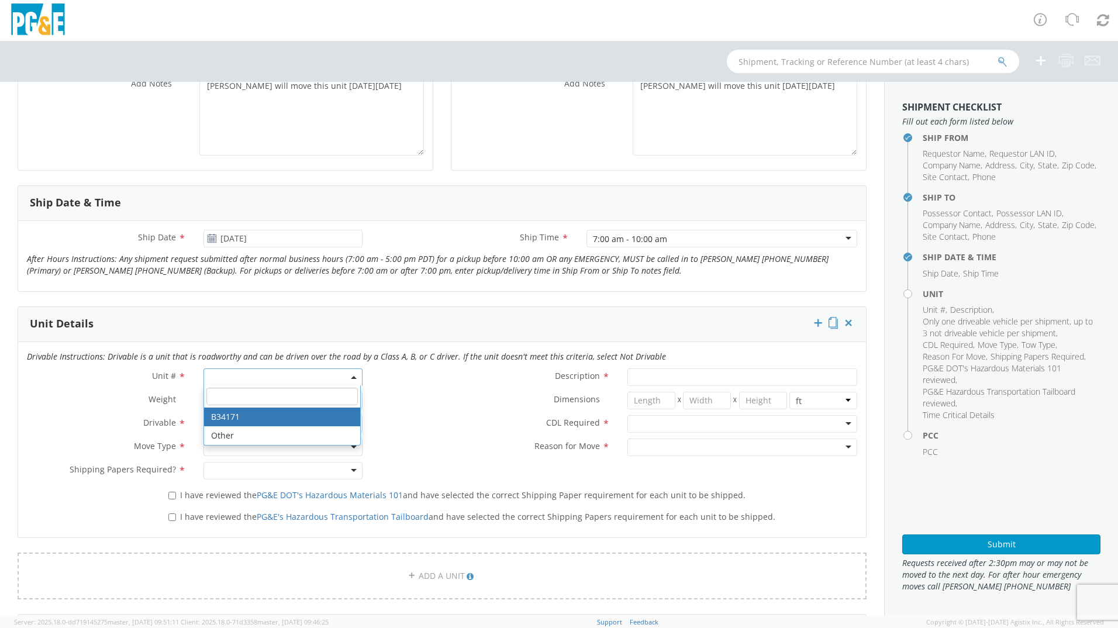
type input "5600"
select select "B34171"
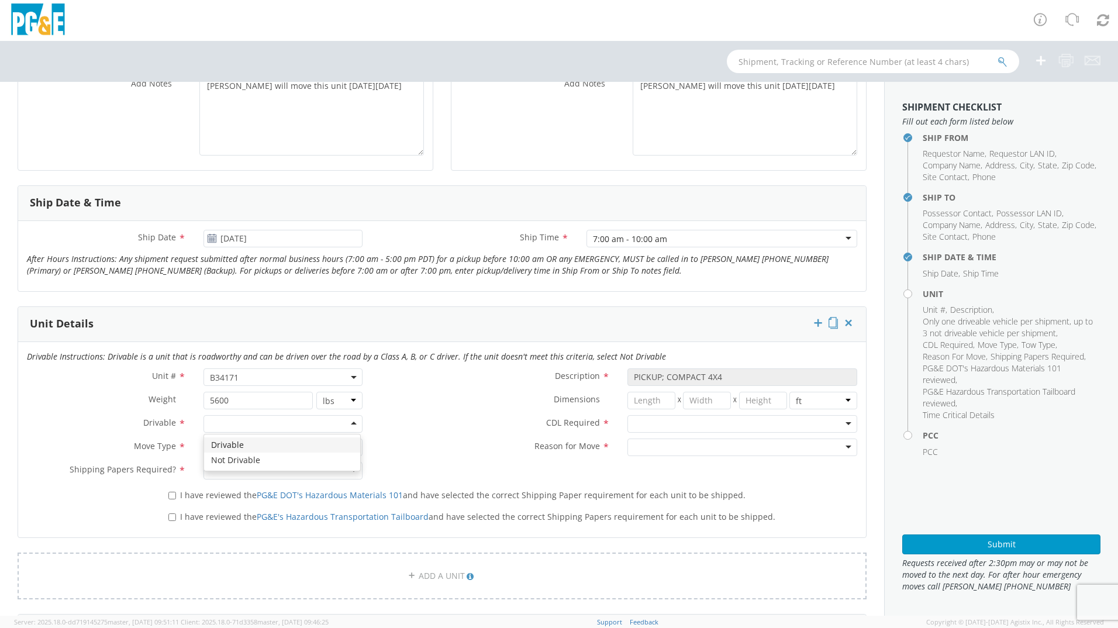
click at [267, 427] on div at bounding box center [282, 424] width 159 height 18
click at [238, 447] on div at bounding box center [282, 447] width 159 height 18
click at [243, 474] on div at bounding box center [282, 471] width 159 height 18
click at [168, 498] on input "I have reviewed the PG&E DOT's Hazardous Materials 101 and have selected the co…" at bounding box center [172, 496] width 8 height 8
checkbox input "true"
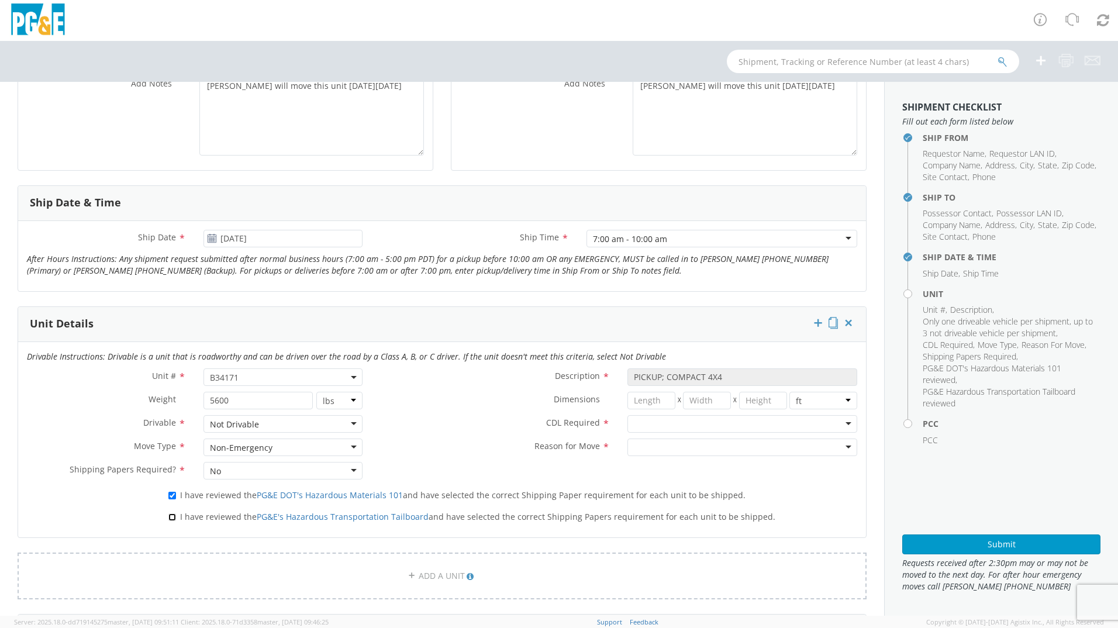
click at [171, 519] on input "I have reviewed the PG&E's Hazardous Transportation Tailboard and have selected…" at bounding box center [172, 517] width 8 height 8
checkbox input "true"
click at [641, 419] on div at bounding box center [742, 424] width 230 height 18
click at [659, 446] on div at bounding box center [742, 447] width 230 height 18
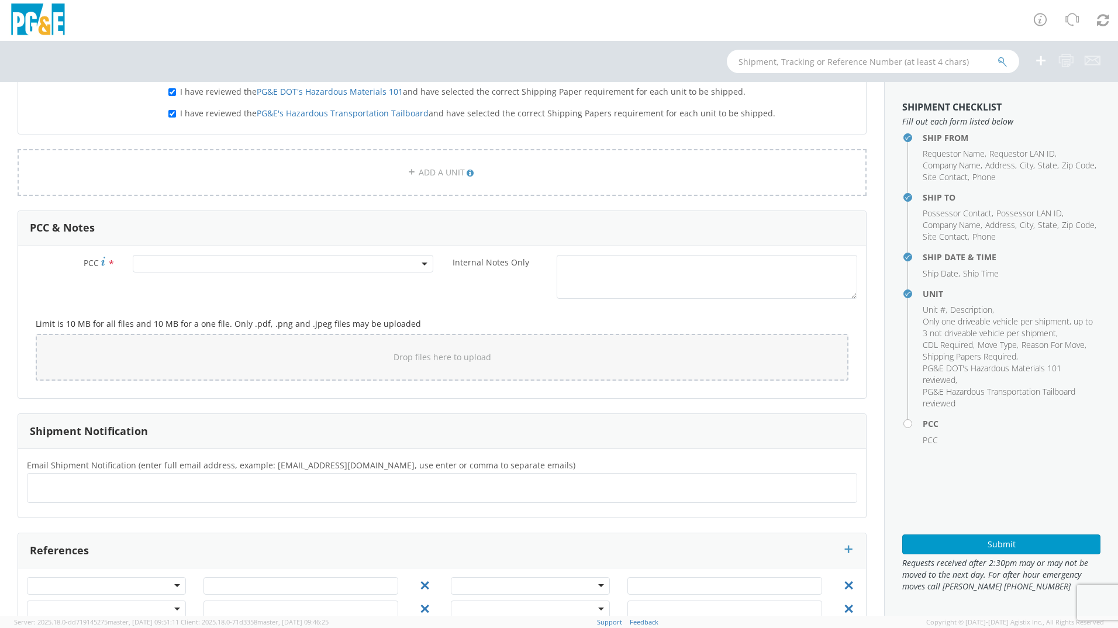
scroll to position [760, 0]
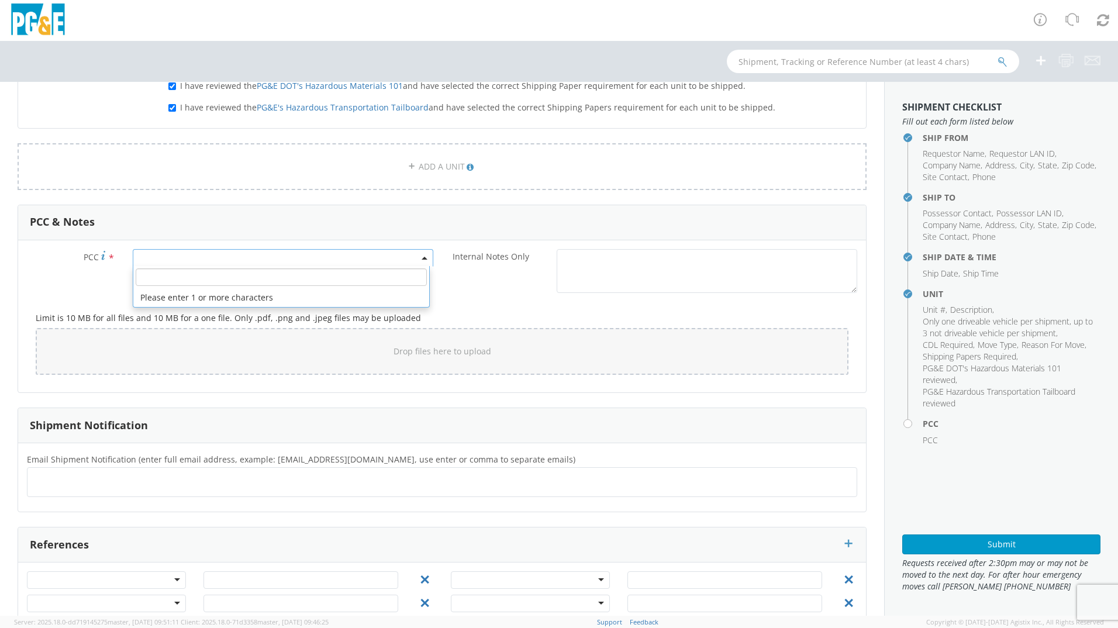
click at [159, 254] on span at bounding box center [283, 258] width 301 height 18
click at [175, 284] on input "number" at bounding box center [281, 277] width 291 height 18
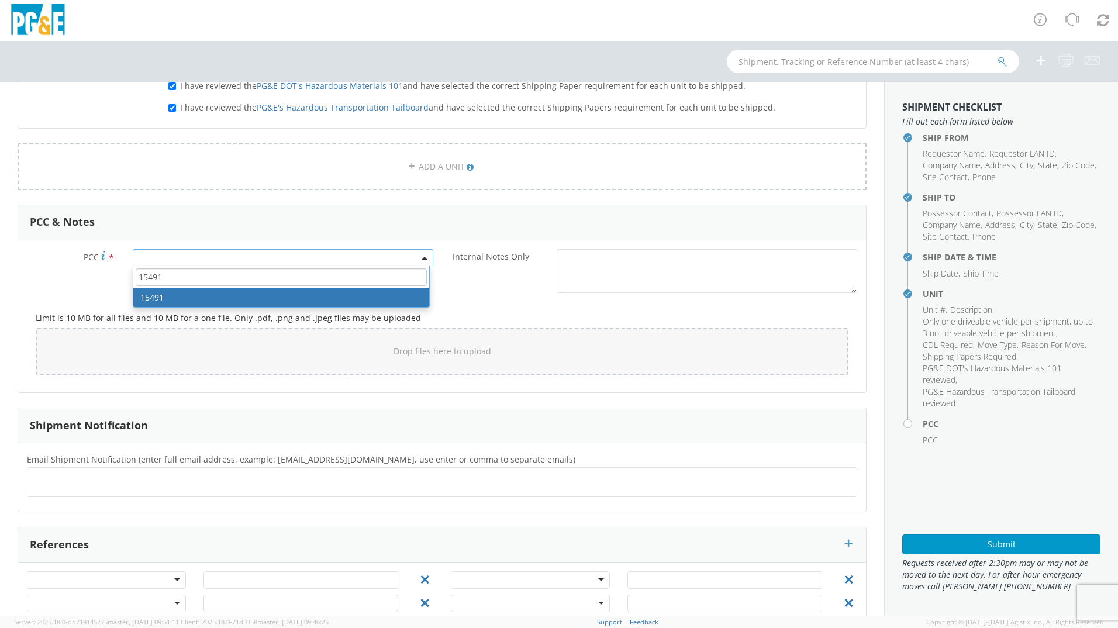
type input "15491"
select select "15491"
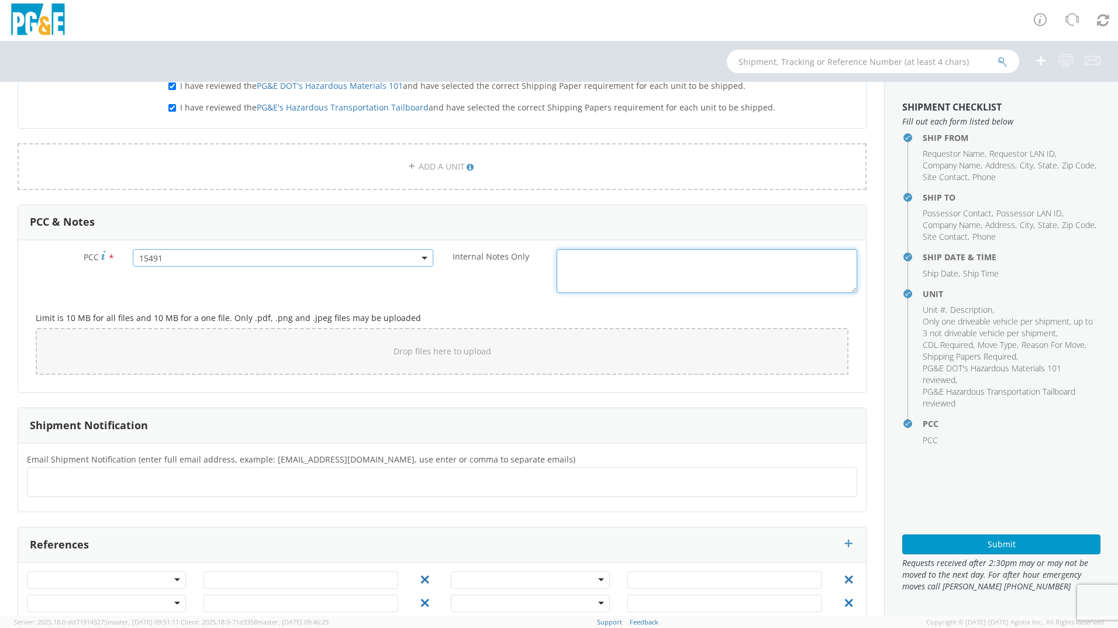
click at [605, 264] on textarea "Internal Notes Only *" at bounding box center [707, 271] width 301 height 44
paste textarea "[PERSON_NAME] will move this unit [DATE][DATE]"
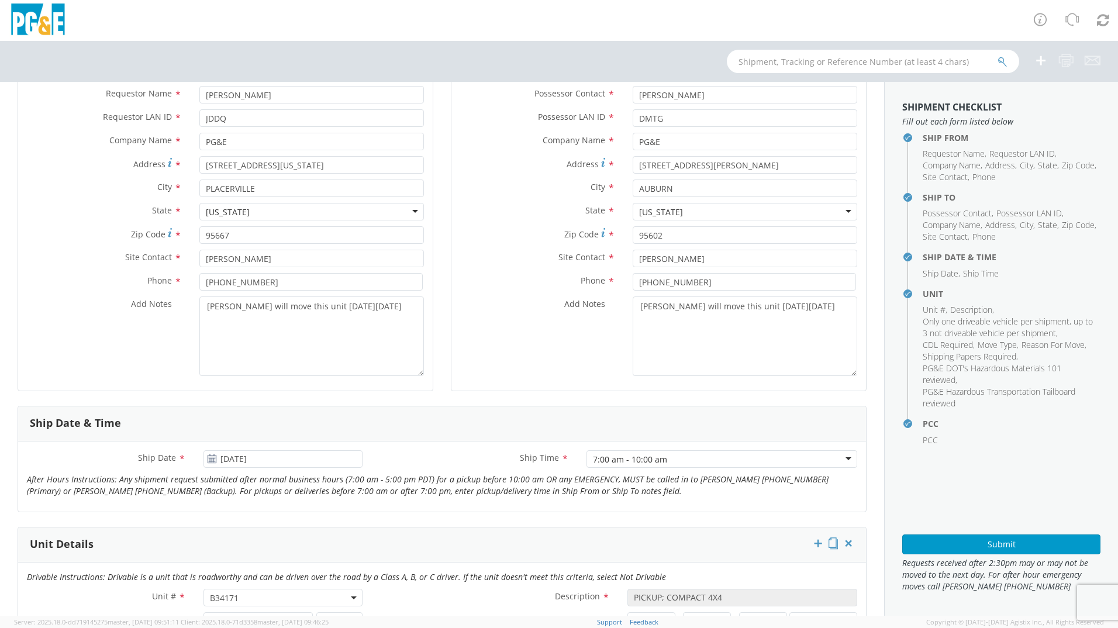
scroll to position [0, 0]
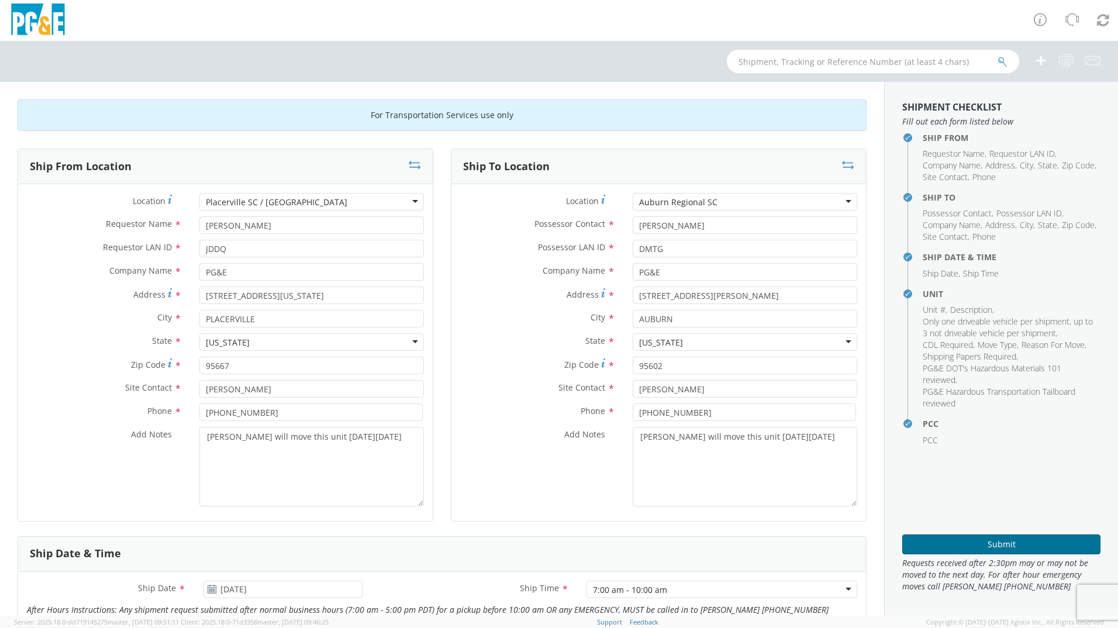
type textarea "[PERSON_NAME] will move this unit [DATE][DATE]"
click at [1017, 546] on button "Submit" at bounding box center [1001, 544] width 198 height 20
